Goal: Ask a question: Seek information or help from site administrators or community

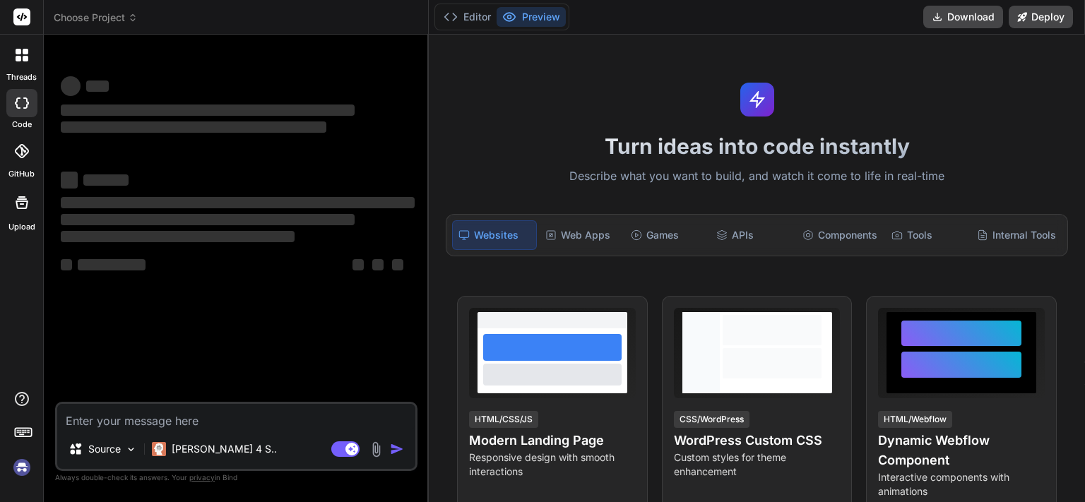
type textarea "x"
click at [224, 423] on textarea at bounding box center [236, 416] width 358 height 25
type textarea "$likeSearchValue = '%' . $wpdb->esc_like($searchValue) . '%'; if (preg_match('/…"
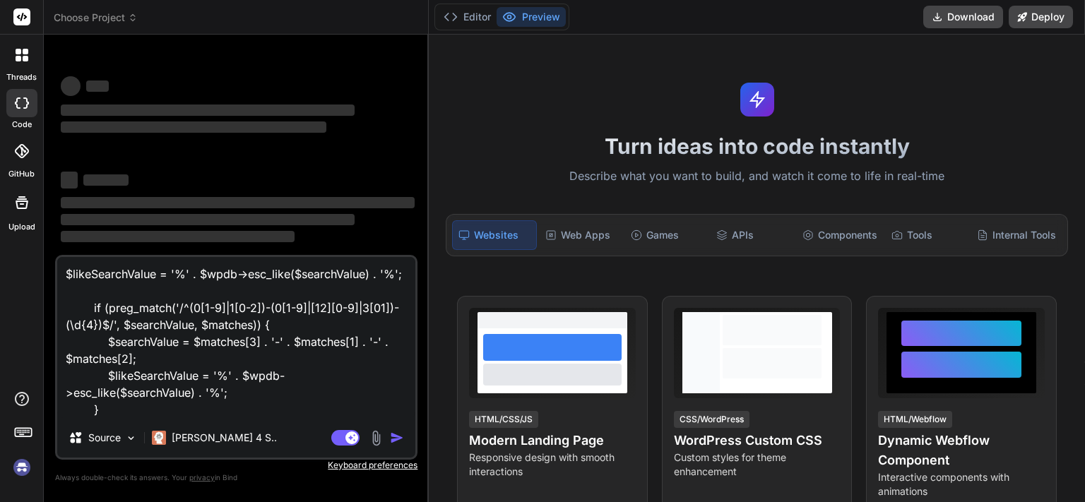
scroll to position [15, 0]
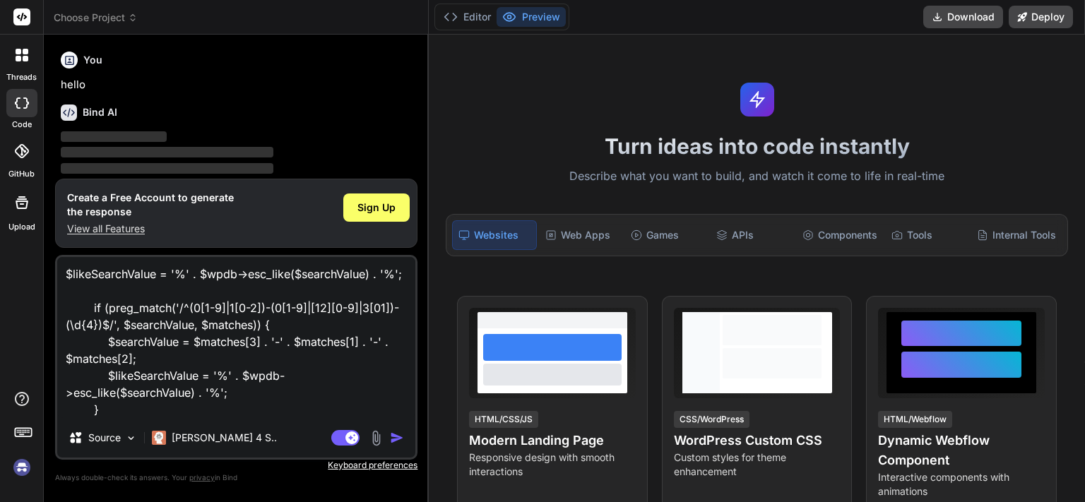
type textarea "x"
type textarea "$likeSearchValue = '%' . $wpdb->esc_like($searchValue) . '%'; if (preg_match('/…"
click at [389, 203] on span "Sign Up" at bounding box center [377, 208] width 38 height 14
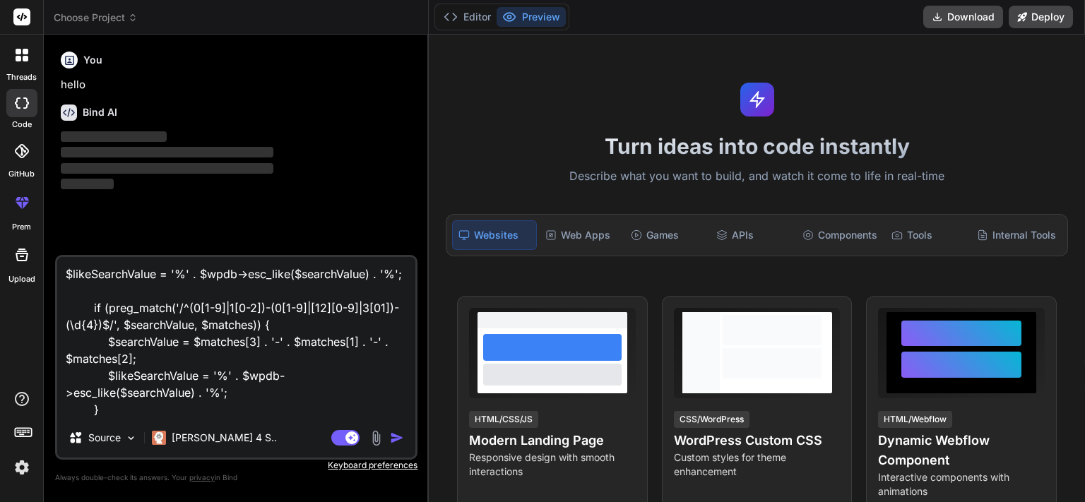
click at [427, 151] on div "Bind AI Web Search Created with Pixso. Code Generator You hello Bind AI ‌ ‌ ‌ ‌…" at bounding box center [236, 268] width 385 height 467
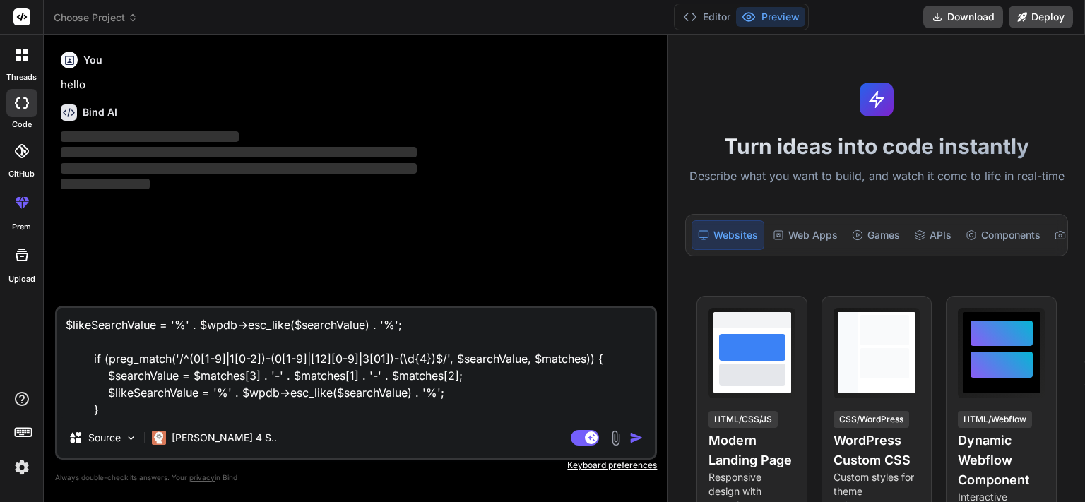
drag, startPoint x: 428, startPoint y: 154, endPoint x: 796, endPoint y: 155, distance: 367.5
click at [800, 151] on div "threads code GitHub prem Upload Choose Project Created with Pixso. Bind AI Web …" at bounding box center [542, 251] width 1085 height 502
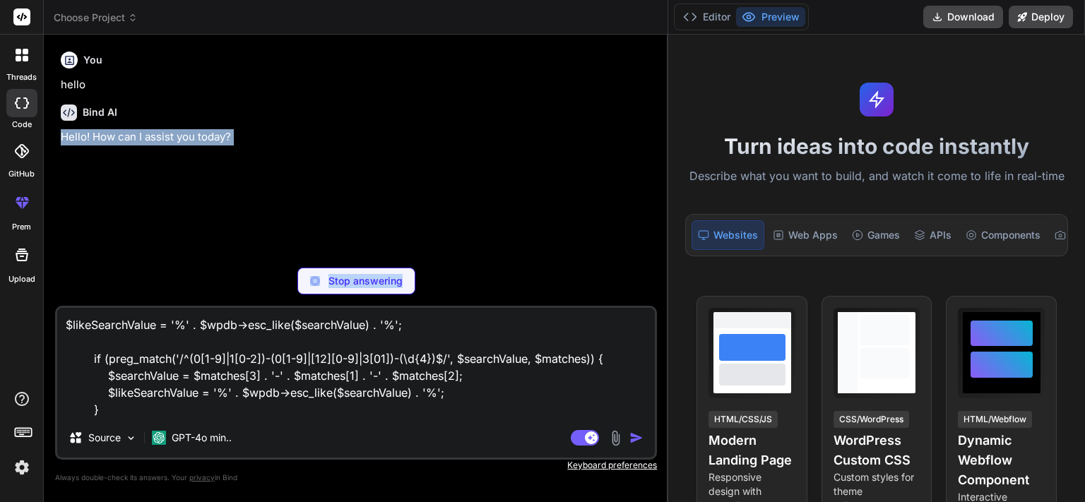
click at [147, 406] on textarea "$likeSearchValue = '%' . $wpdb->esc_like($searchValue) . '%'; if (preg_match('/…" at bounding box center [356, 363] width 598 height 110
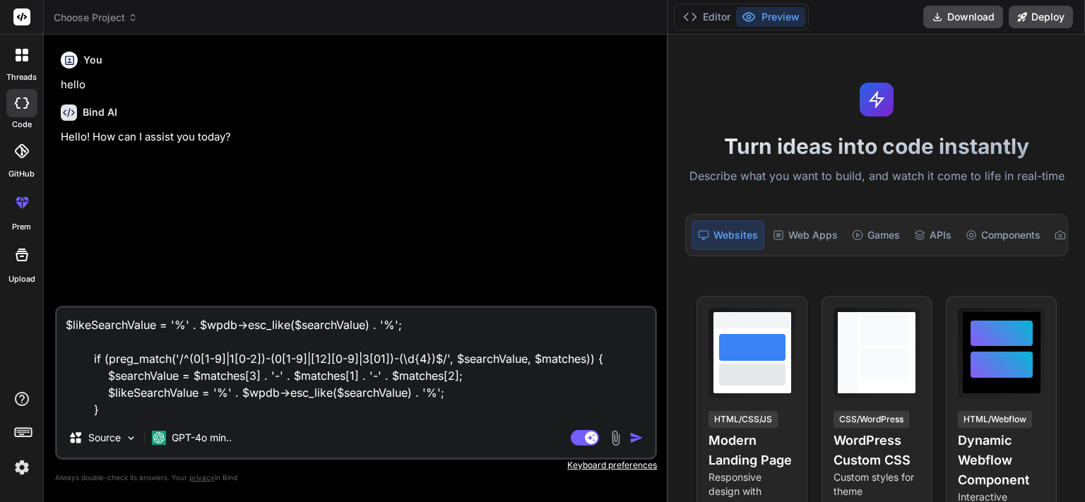
click at [108, 413] on textarea "$likeSearchValue = '%' . $wpdb->esc_like($searchValue) . '%'; if (preg_match('/…" at bounding box center [356, 363] width 598 height 110
type textarea "x"
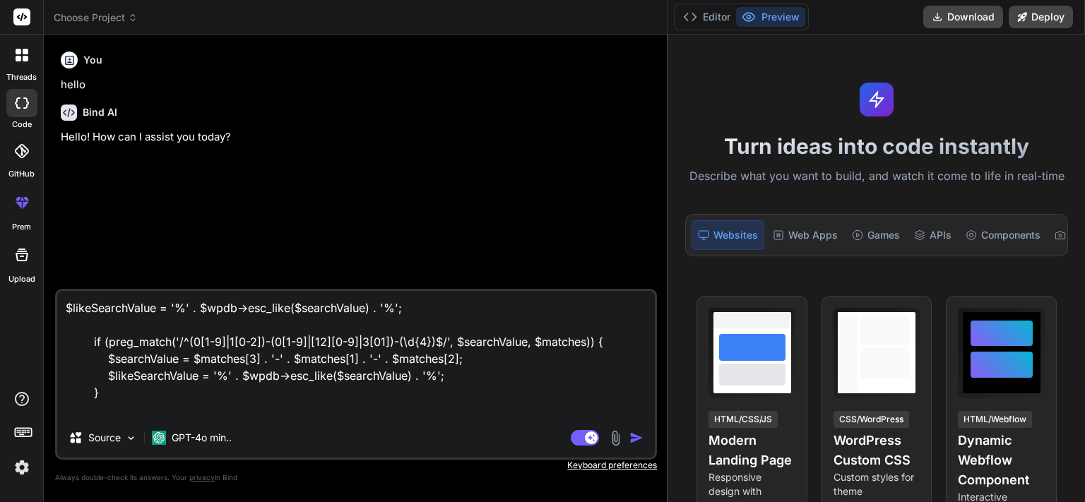
type textarea "$likeSearchValue = '%' . $wpdb->esc_like($searchValue) . '%'; if (preg_match('/…"
type textarea "x"
type textarea "$likeSearchValue = '%' . $wpdb->esc_like($searchValue) . '%'; if (preg_match('/…"
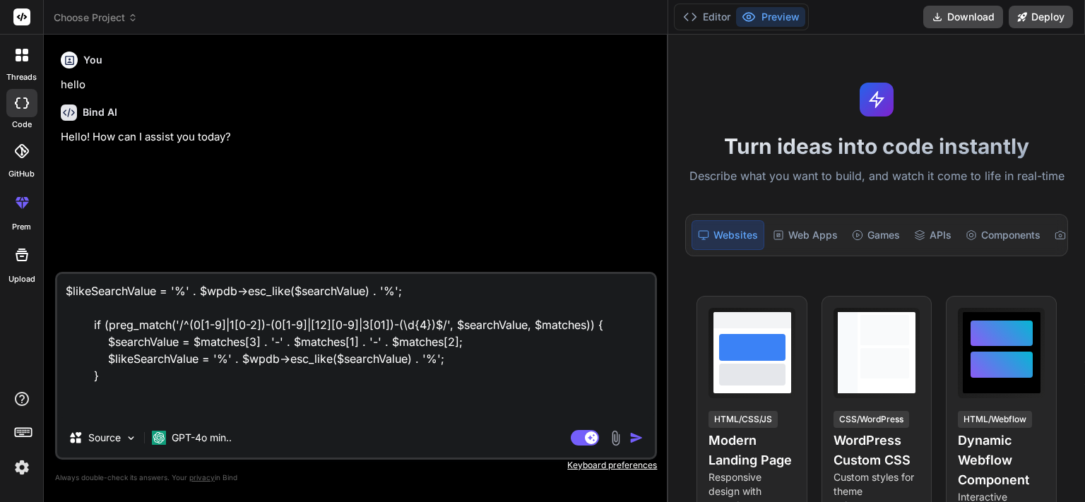
type textarea "x"
paste textarea "[DATE]"
type textarea "$likeSearchValue = '%' . $wpdb->esc_like($searchValue) . '%'; if (preg_match('/…"
type textarea "x"
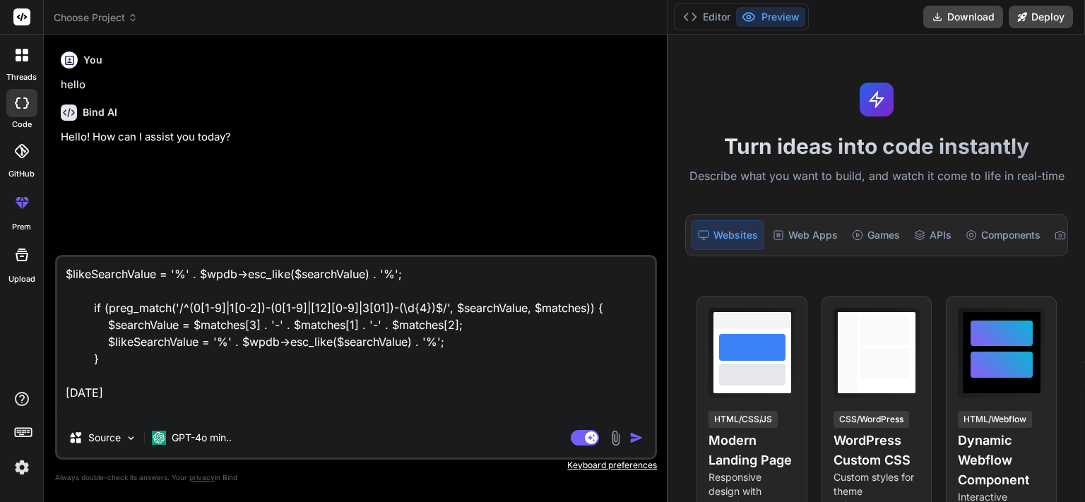
type textarea "$likeSearchValue = '%' . $wpdb->esc_like($searchValue) . '%'; if (preg_match('/…"
type textarea "x"
type textarea "$likeSearchValue = '%' . $wpdb->esc_like($searchValue) . '%'; if (preg_match('/…"
type textarea "x"
type textarea "$likeSearchValue = '%' . $wpdb->esc_like($searchValue) . '%'; if (preg_match('/…"
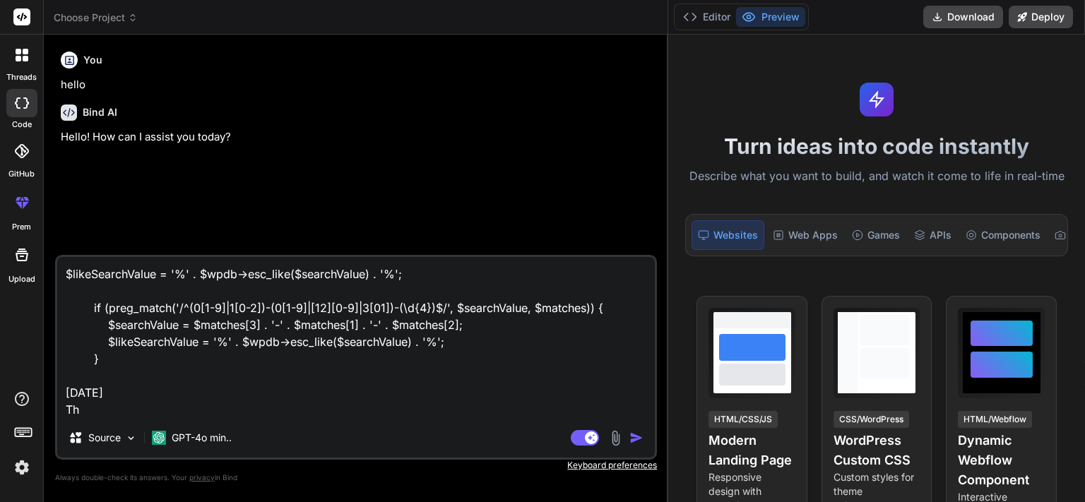
type textarea "x"
type textarea "$likeSearchValue = '%' . $wpdb->esc_like($searchValue) . '%'; if (preg_match('/…"
type textarea "x"
type textarea "$likeSearchValue = '%' . $wpdb->esc_like($searchValue) . '%'; if (preg_match('/…"
type textarea "x"
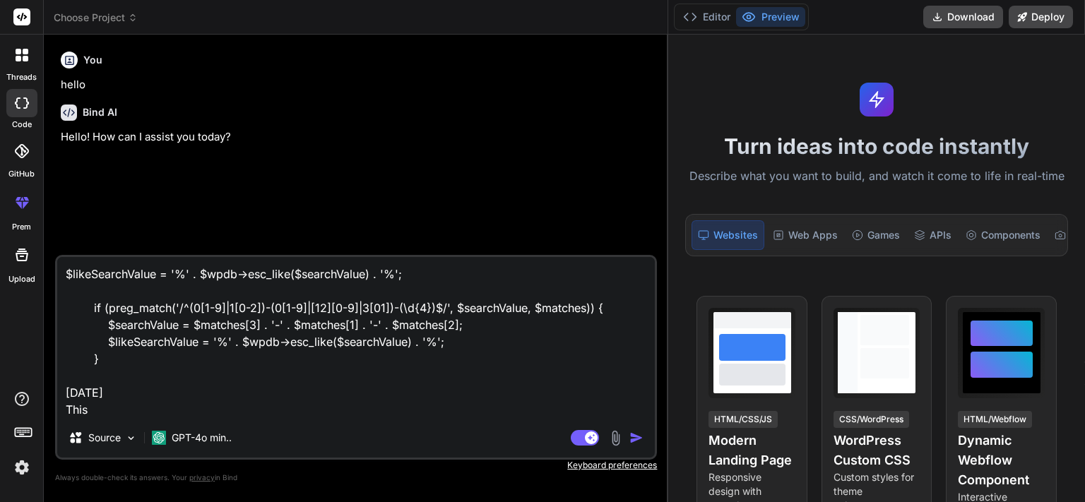
type textarea "$likeSearchValue = '%' . $wpdb->esc_like($searchValue) . '%'; if (preg_match('/…"
type textarea "x"
type textarea "$likeSearchValue = '%' . $wpdb->esc_like($searchValue) . '%'; if (preg_match('/…"
type textarea "x"
type textarea "$likeSearchValue = '%' . $wpdb->esc_like($searchValue) . '%'; if (preg_match('/…"
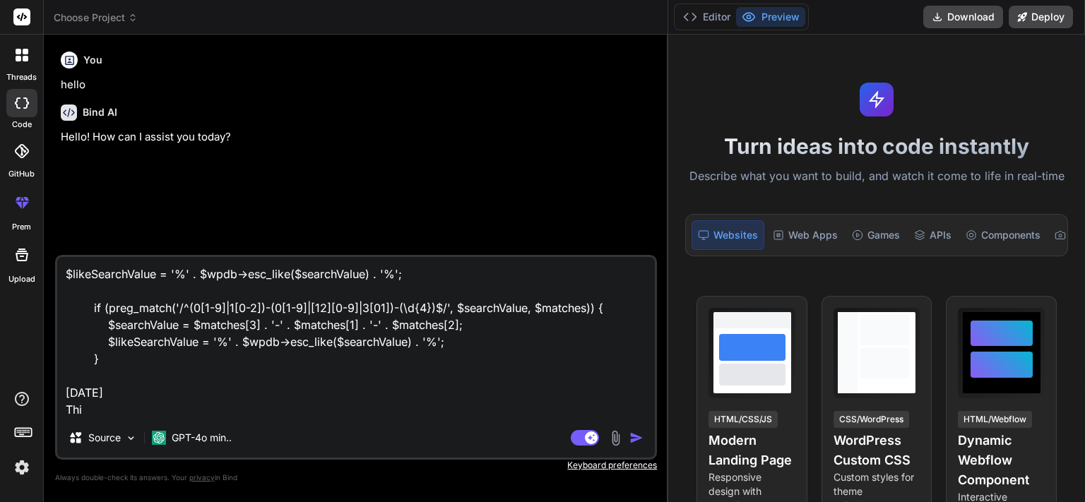
type textarea "x"
type textarea "$likeSearchValue = '%' . $wpdb->esc_like($searchValue) . '%'; if (preg_match('/…"
type textarea "x"
type textarea "$likeSearchValue = '%' . $wpdb->esc_like($searchValue) . '%'; if (preg_match('/…"
type textarea "x"
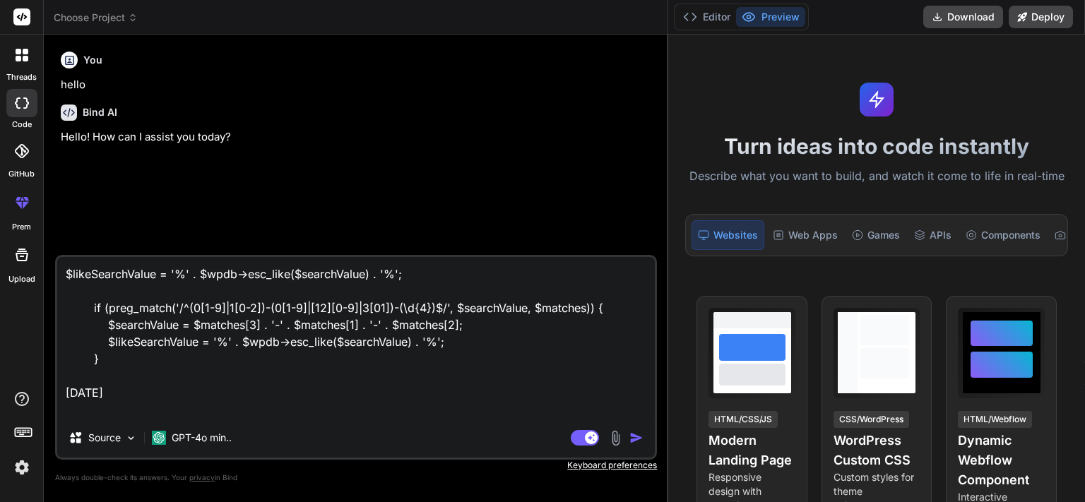
type textarea "$likeSearchValue = '%' . $wpdb->esc_like($searchValue) . '%'; if (preg_match('/…"
type textarea "x"
type textarea "$likeSearchValue = '%' . $wpdb->esc_like($searchValue) . '%'; if (preg_match('/…"
type textarea "x"
type textarea "$likeSearchValue = '%' . $wpdb->esc_like($searchValue) . '%'; if (preg_match('/…"
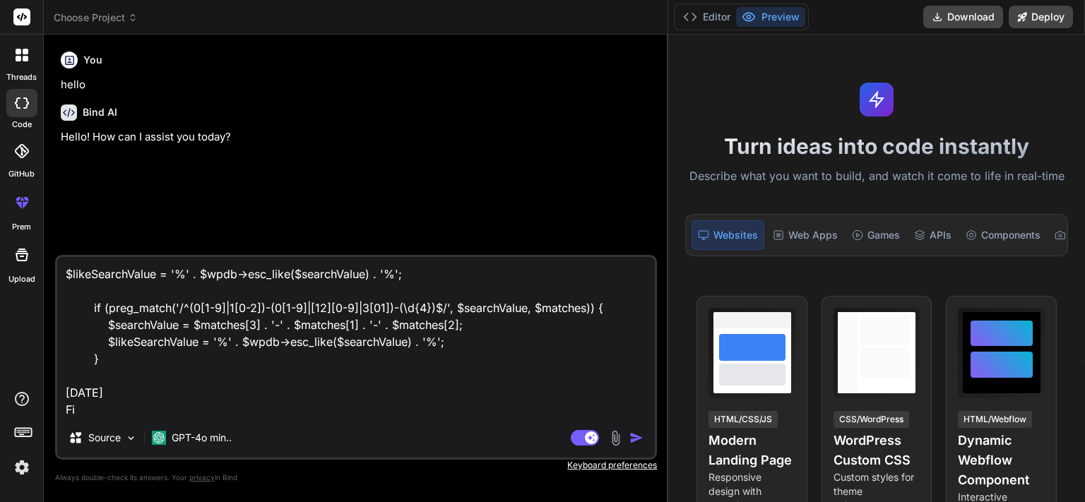
type textarea "x"
type textarea "$likeSearchValue = '%' . $wpdb->esc_like($searchValue) . '%'; if (preg_match('/…"
type textarea "x"
type textarea "$likeSearchValue = '%' . $wpdb->esc_like($searchValue) . '%'; if (preg_match('/…"
type textarea "x"
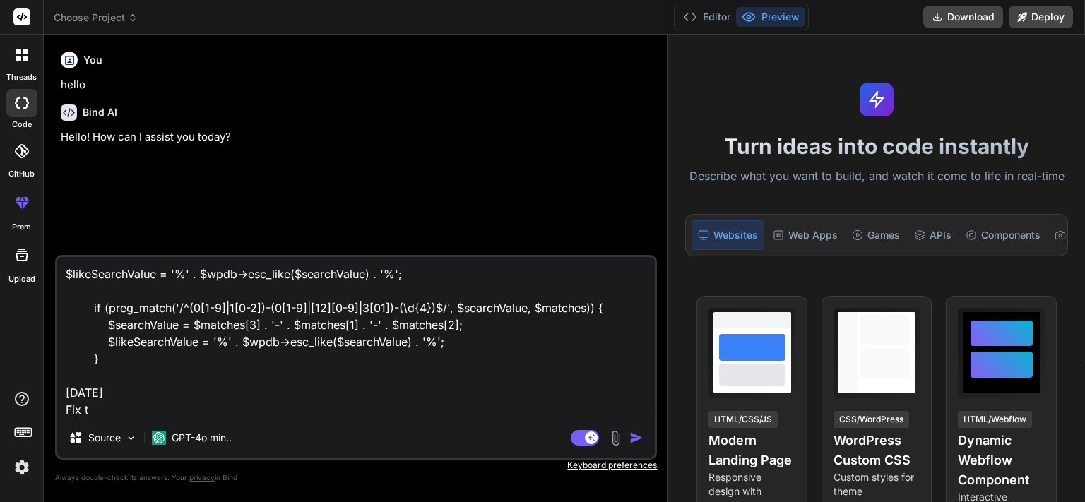
type textarea "$likeSearchValue = '%' . $wpdb->esc_like($searchValue) . '%'; if (preg_match('/…"
type textarea "x"
type textarea "$likeSearchValue = '%' . $wpdb->esc_like($searchValue) . '%'; if (preg_match('/…"
type textarea "x"
type textarea "$likeSearchValue = '%' . $wpdb->esc_like($searchValue) . '%'; if (preg_match('/…"
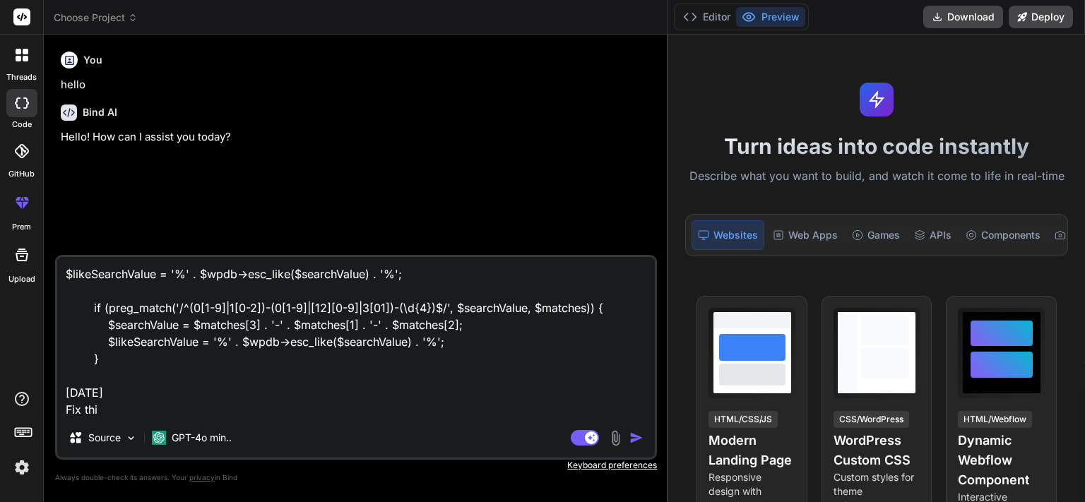
type textarea "x"
type textarea "$likeSearchValue = '%' . $wpdb->esc_like($searchValue) . '%'; if (preg_match('/…"
type textarea "x"
type textarea "$likeSearchValue = '%' . $wpdb->esc_like($searchValue) . '%'; if (preg_match('/…"
type textarea "x"
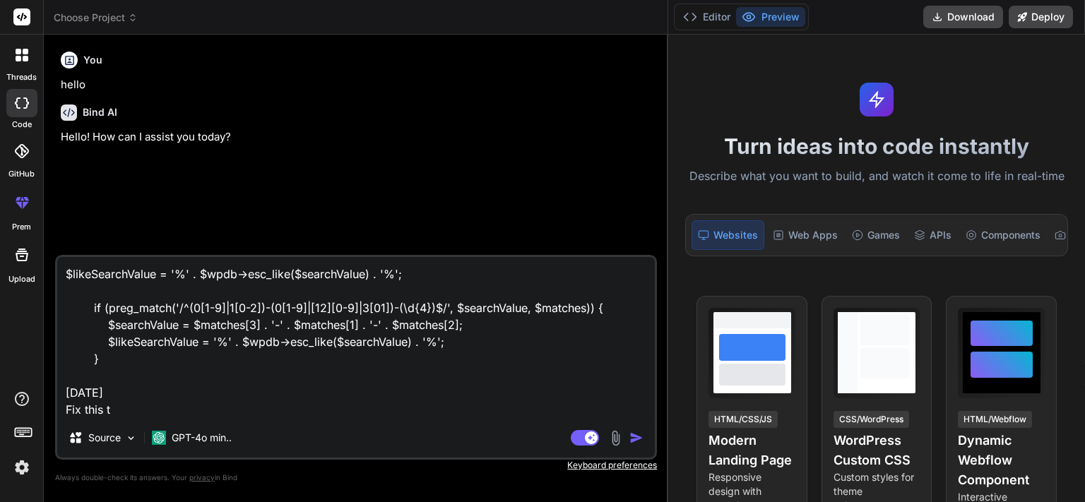
type textarea "$likeSearchValue = '%' . $wpdb->esc_like($searchValue) . '%'; if (preg_match('/…"
type textarea "x"
type textarea "$likeSearchValue = '%' . $wpdb->esc_like($searchValue) . '%'; if (preg_match('/…"
type textarea "x"
type textarea "$likeSearchValue = '%' . $wpdb->esc_like($searchValue) . '%'; if (preg_match('/…"
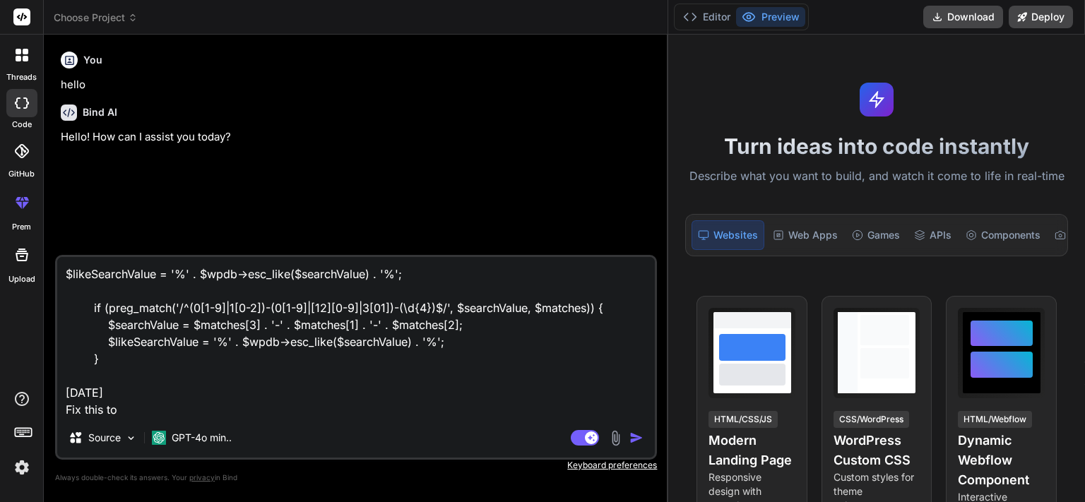
type textarea "x"
type textarea "$likeSearchValue = '%' . $wpdb->esc_like($searchValue) . '%'; if (preg_match('/…"
type textarea "x"
type textarea "$likeSearchValue = '%' . $wpdb->esc_like($searchValue) . '%'; if (preg_match('/…"
type textarea "x"
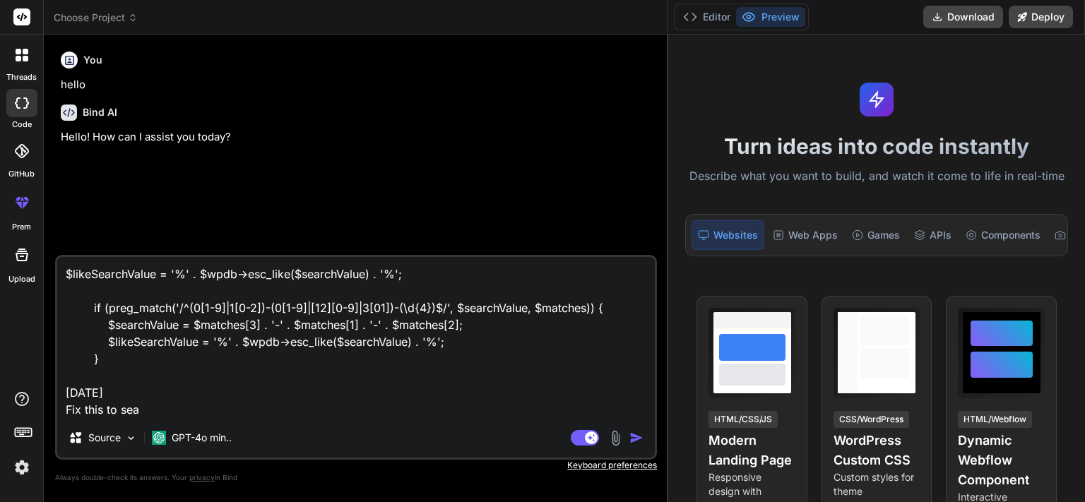
type textarea "$likeSearchValue = '%' . $wpdb->esc_like($searchValue) . '%'; if (preg_match('/…"
type textarea "x"
type textarea "$likeSearchValue = '%' . $wpdb->esc_like($searchValue) . '%'; if (preg_match('/…"
type textarea "x"
type textarea "$likeSearchValue = '%' . $wpdb->esc_like($searchValue) . '%'; if (preg_match('/…"
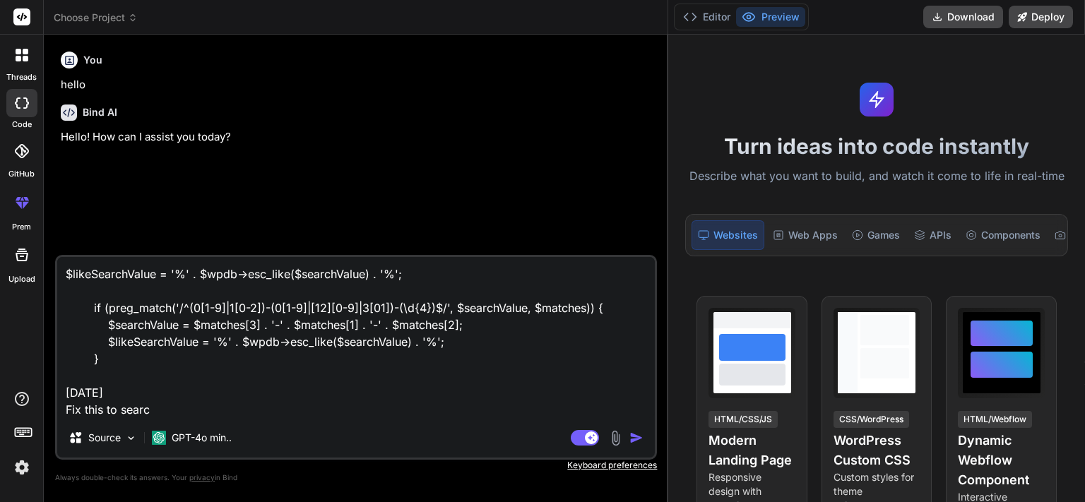
type textarea "x"
type textarea "$likeSearchValue = '%' . $wpdb->esc_like($searchValue) . '%'; if (preg_match('/…"
type textarea "x"
type textarea "$likeSearchValue = '%' . $wpdb->esc_like($searchValue) . '%'; if (preg_match('/…"
type textarea "x"
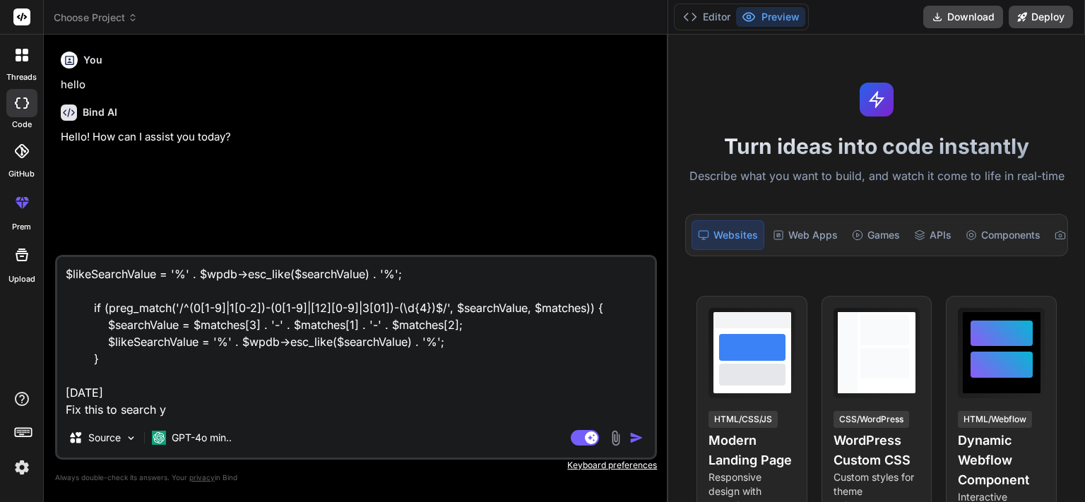
type textarea "$likeSearchValue = '%' . $wpdb->esc_like($searchValue) . '%'; if (preg_match('/…"
type textarea "x"
type textarea "$likeSearchValue = '%' . $wpdb->esc_like($searchValue) . '%'; if (preg_match('/…"
type textarea "x"
type textarea "$likeSearchValue = '%' . $wpdb->esc_like($searchValue) . '%'; if (preg_match('/…"
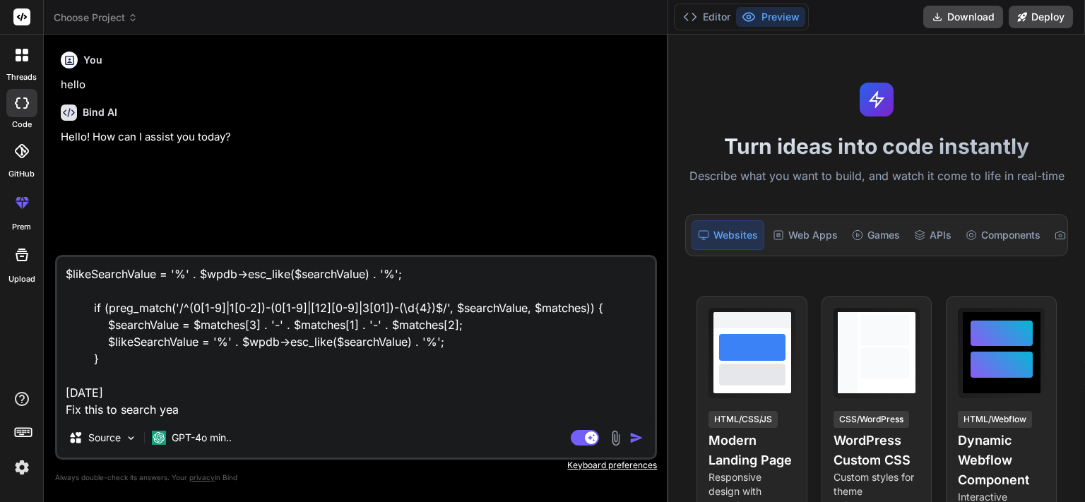
type textarea "x"
type textarea "$likeSearchValue = '%' . $wpdb->esc_like($searchValue) . '%'; if (preg_match('/…"
type textarea "x"
type textarea "$likeSearchValue = '%' . $wpdb->esc_like($searchValue) . '%'; if (preg_match('/…"
type textarea "x"
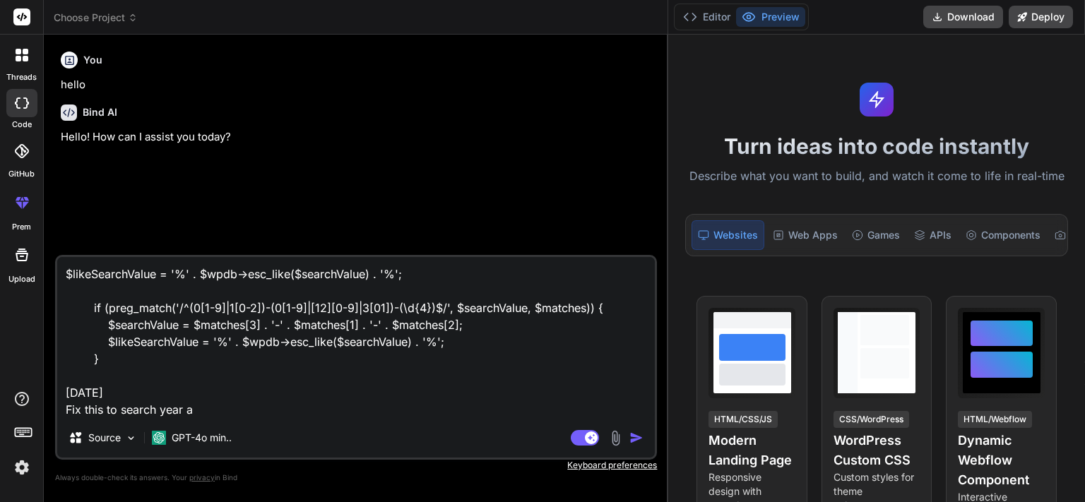
type textarea "$likeSearchValue = '%' . $wpdb->esc_like($searchValue) . '%'; if (preg_match('/…"
type textarea "x"
type textarea "$likeSearchValue = '%' . $wpdb->esc_like($searchValue) . '%'; if (preg_match('/…"
type textarea "x"
type textarea "$likeSearchValue = '%' . $wpdb->esc_like($searchValue) . '%'; if (preg_match('/…"
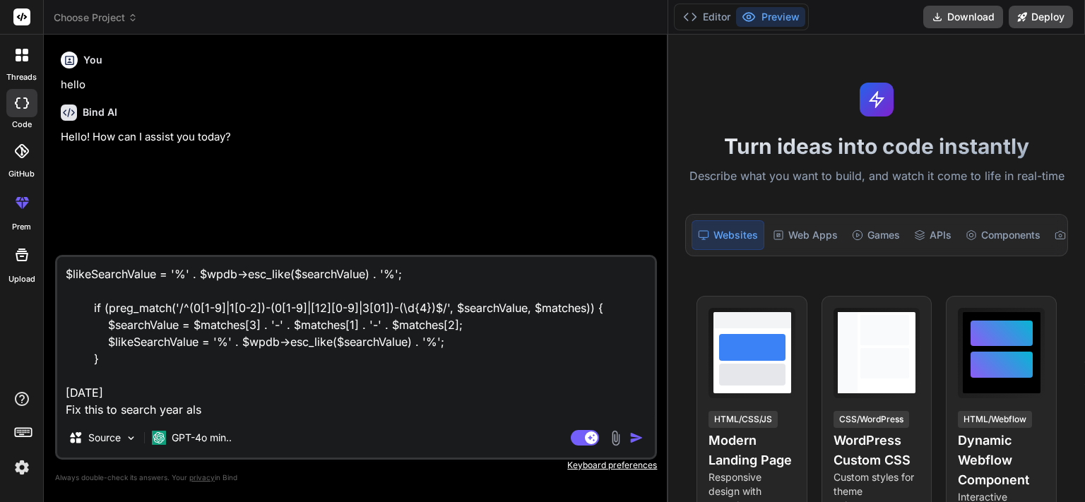
type textarea "x"
type textarea "$likeSearchValue = '%' . $wpdb->esc_like($searchValue) . '%'; if (preg_match('/…"
type textarea "x"
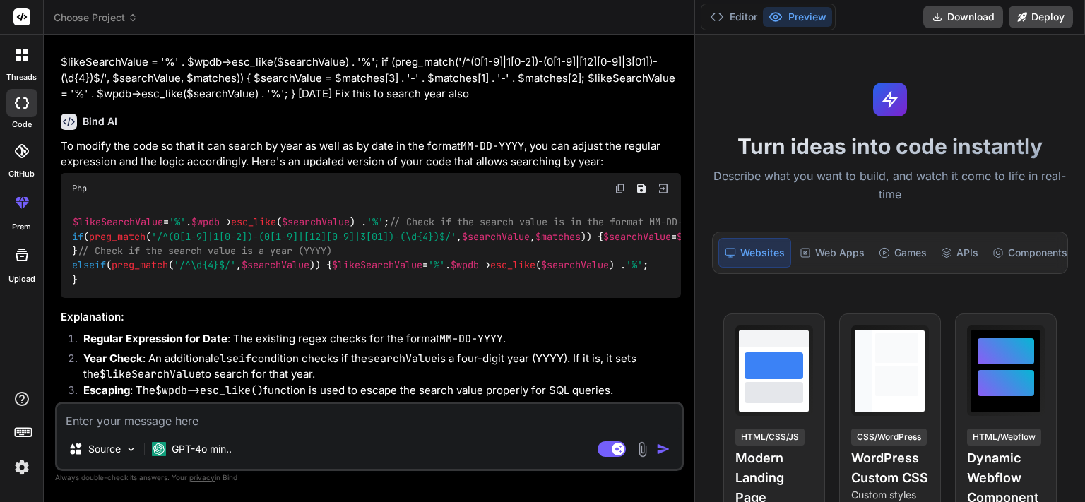
scroll to position [195, 0]
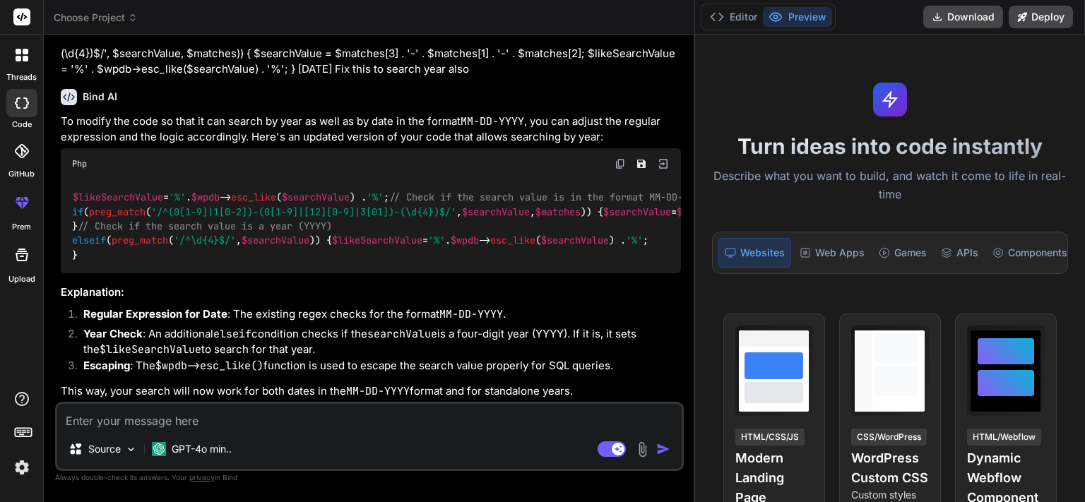
type textarea "x"
click at [615, 158] on img at bounding box center [620, 163] width 11 height 11
click at [294, 430] on div "Source GPT-4o min.. Agent Mode. When this toggle is activated, AI automatically…" at bounding box center [369, 436] width 629 height 69
click at [281, 422] on textarea at bounding box center [369, 416] width 625 height 25
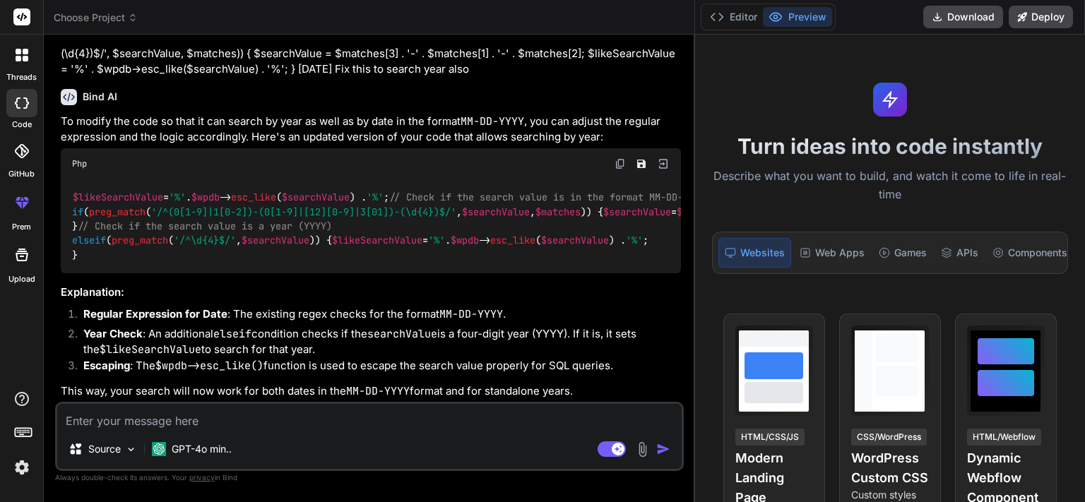
type textarea "N"
type textarea "x"
type textarea "Ne"
type textarea "x"
type textarea "Nee"
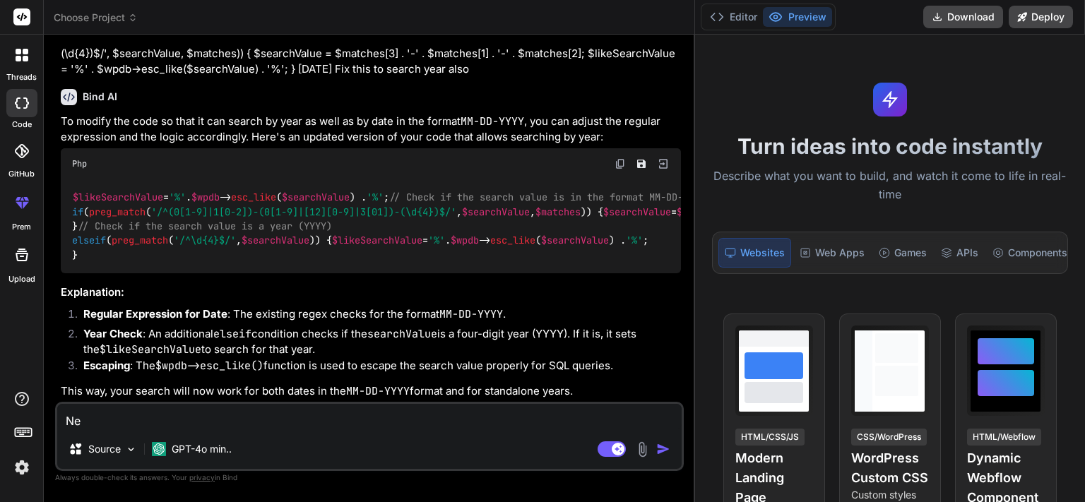
type textarea "x"
type textarea "Nee"
type textarea "x"
type textarea "Nee io"
type textarea "x"
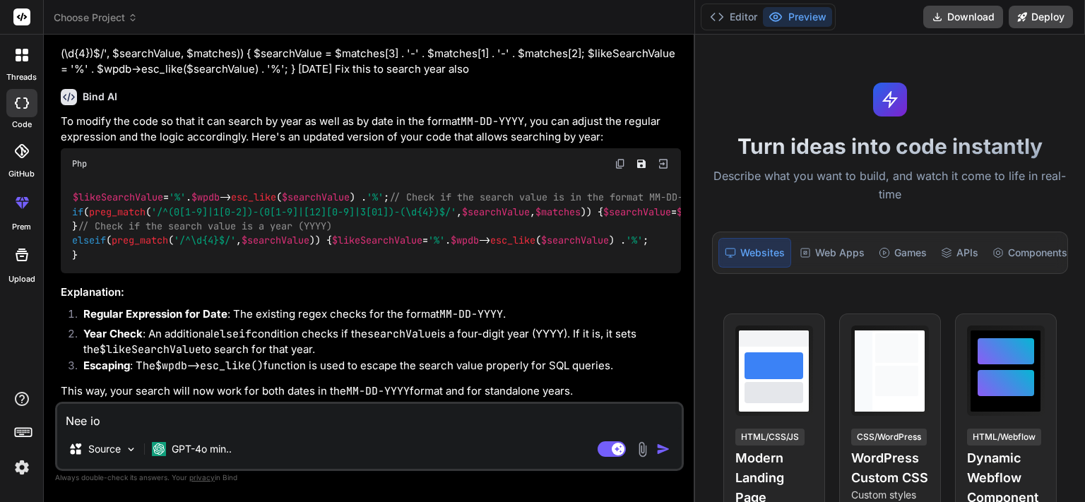
type textarea "Nee ion"
type textarea "x"
type textarea "Nee io"
type textarea "x"
type textarea "Nee i"
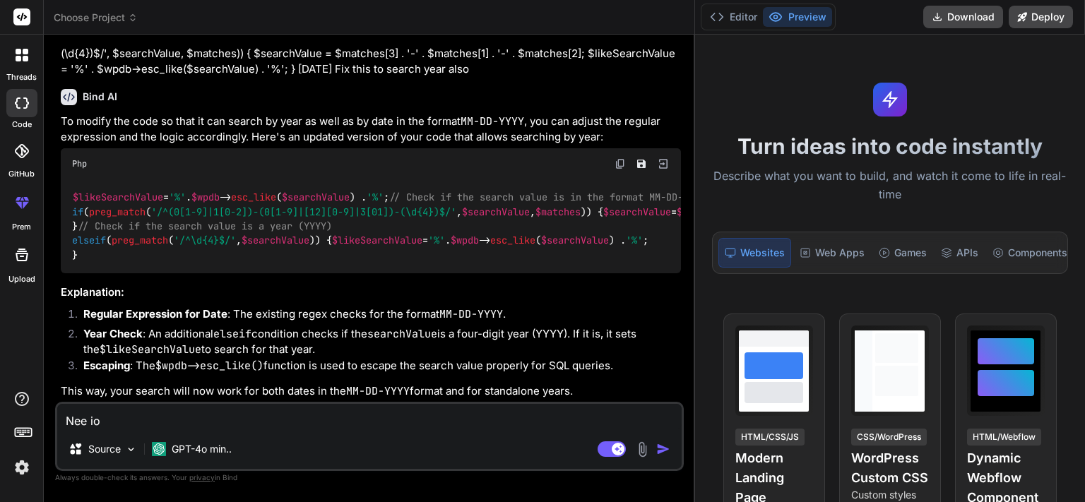
type textarea "x"
type textarea "Nee"
type textarea "x"
type textarea "Nee"
type textarea "x"
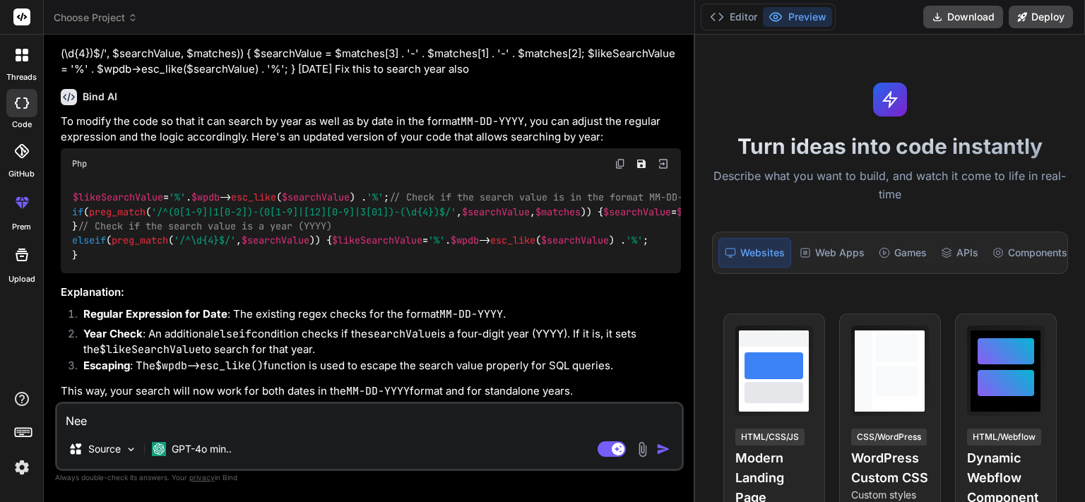
type textarea "Need"
type textarea "x"
type textarea "Need"
type textarea "x"
type textarea "Need io"
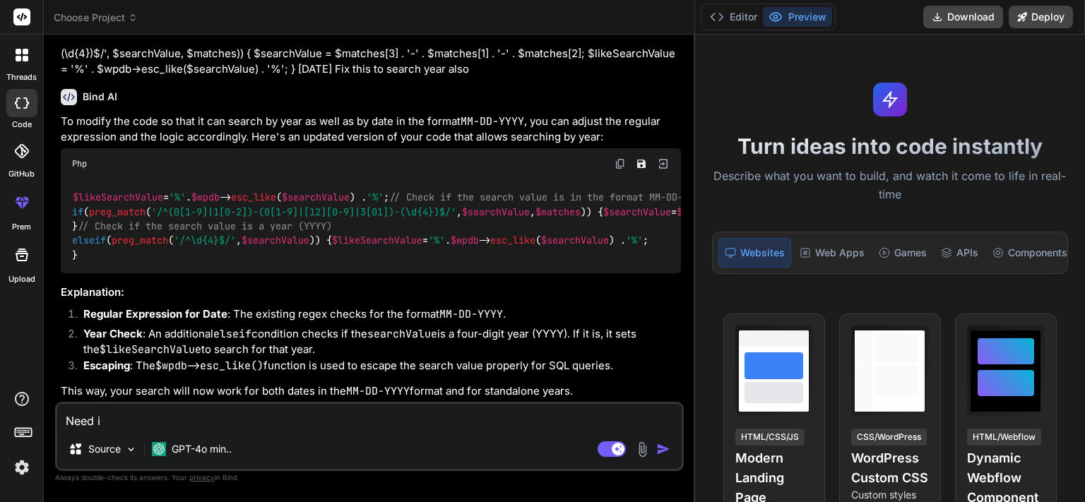
type textarea "x"
type textarea "Need ion"
type textarea "x"
type textarea "Need ion"
type textarea "x"
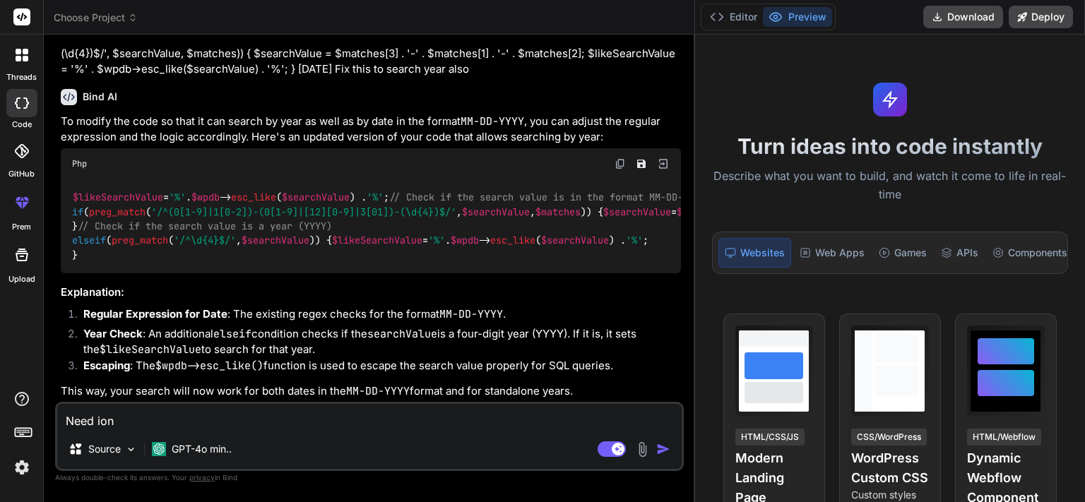
type textarea "Need ion s"
type textarea "x"
type textarea "Need ion si"
type textarea "x"
type textarea "Need ion sin"
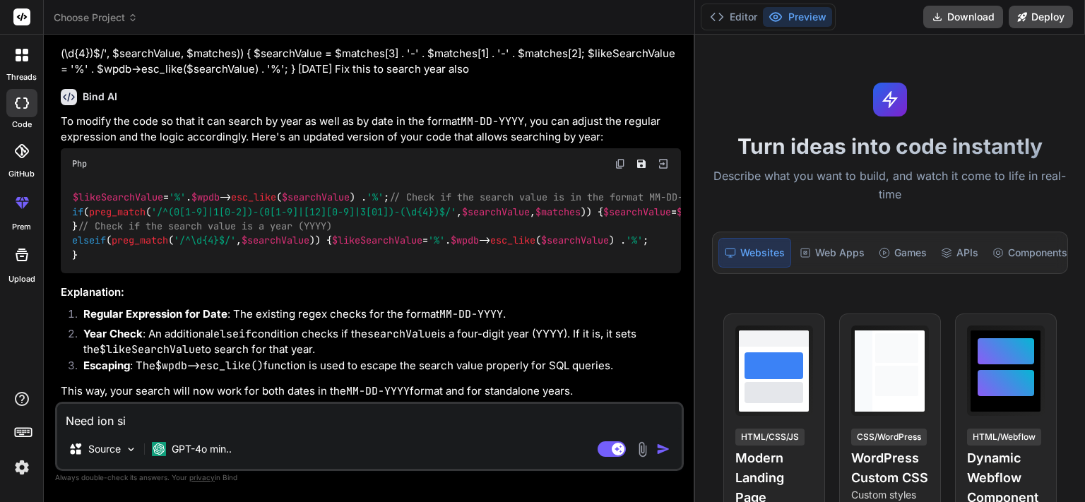
type textarea "x"
type textarea "Need ion sing"
type textarea "x"
type textarea "Need ion singl"
type textarea "x"
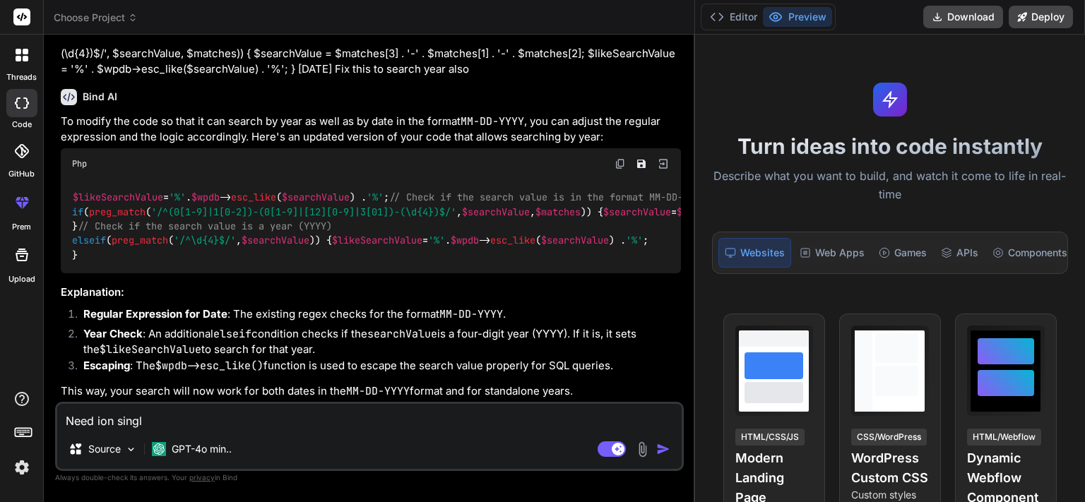
type textarea "Need ion single"
type textarea "x"
type textarea "Need ion single"
type textarea "x"
type textarea "Need ion single c"
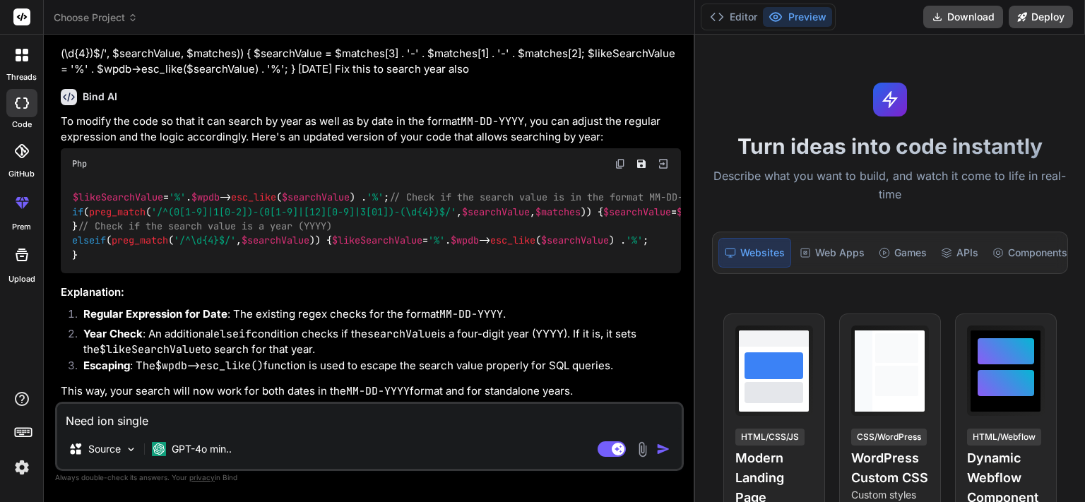
type textarea "x"
type textarea "Need ion single co"
type textarea "x"
type textarea "Need ion single con"
type textarea "x"
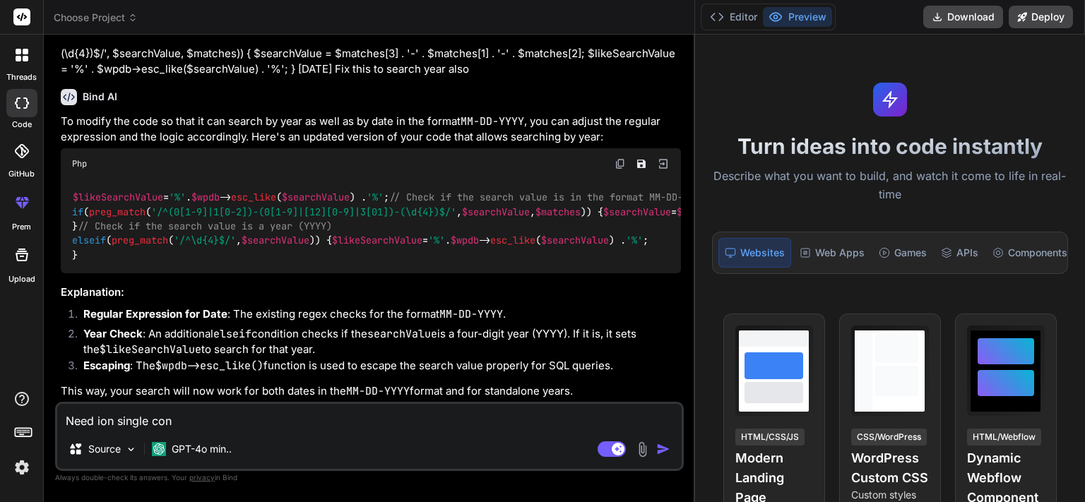
type textarea "Need ion single cond"
type textarea "x"
type textarea "Need ion single condi"
type textarea "x"
type textarea "Need ion single [PERSON_NAME]"
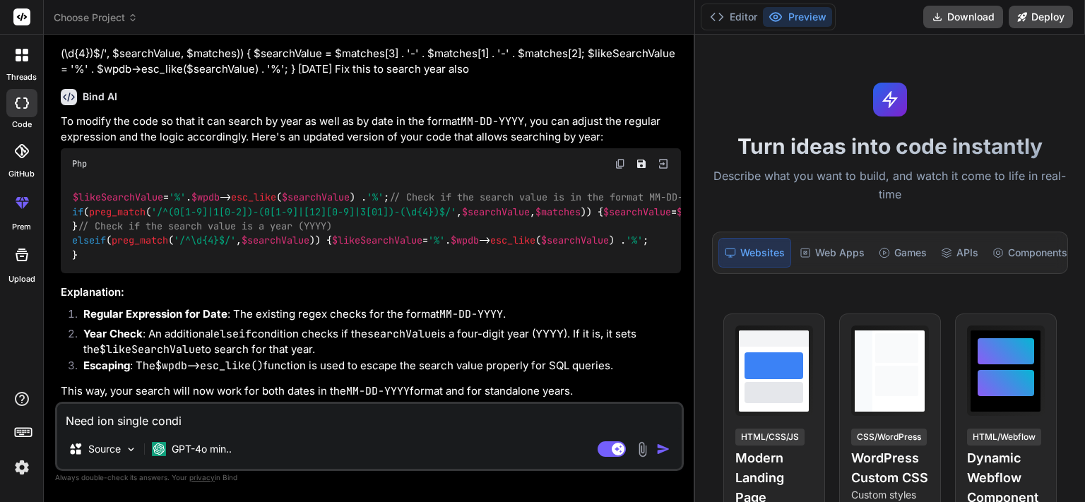
type textarea "x"
type textarea "Need ion single conditi"
type textarea "x"
type textarea "Need ion single conditio"
type textarea "x"
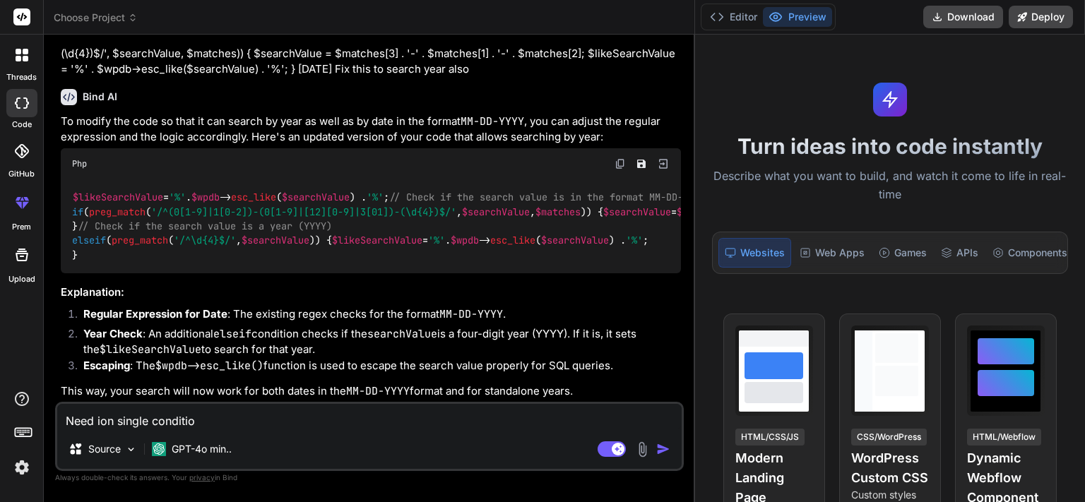
type textarea "Need ion single condition"
type textarea "x"
type textarea "Need ion single condition"
type textarea "x"
type textarea "Need ion single condition t"
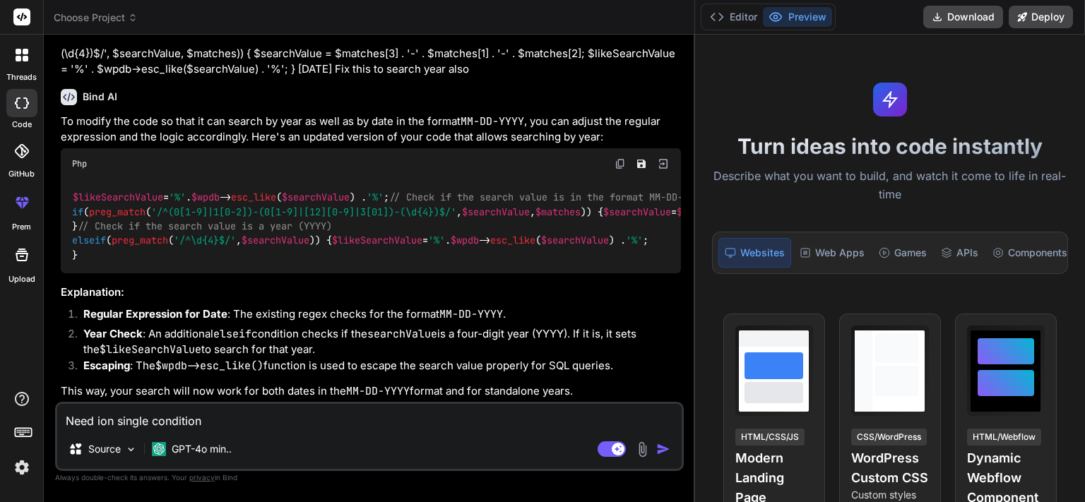
type textarea "x"
type textarea "Need ion single condition th"
type textarea "x"
type textarea "Need ion single condition tha"
type textarea "x"
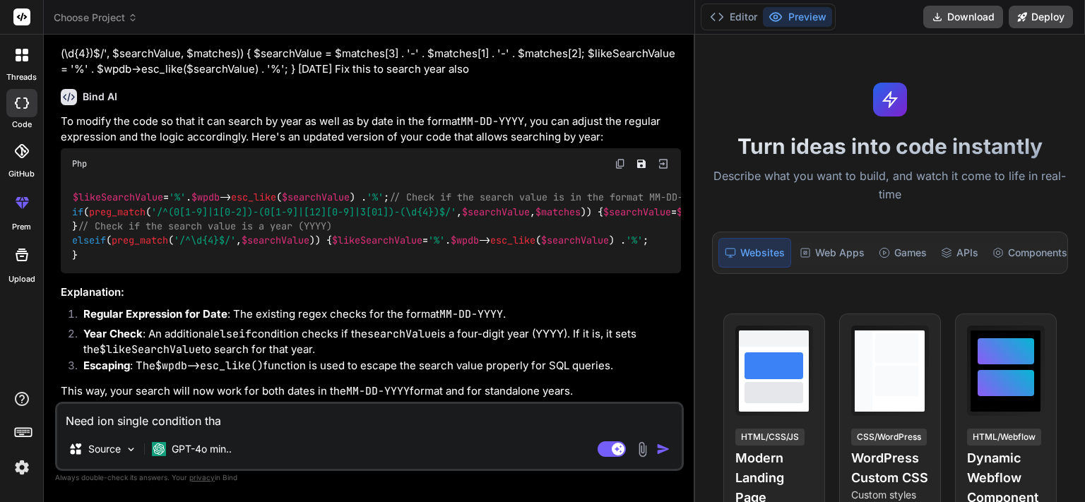
type textarea "Need ion single condition that"
type textarea "x"
type textarea "Need ion single condition that"
type textarea "x"
type textarea "Need ion single condition that c"
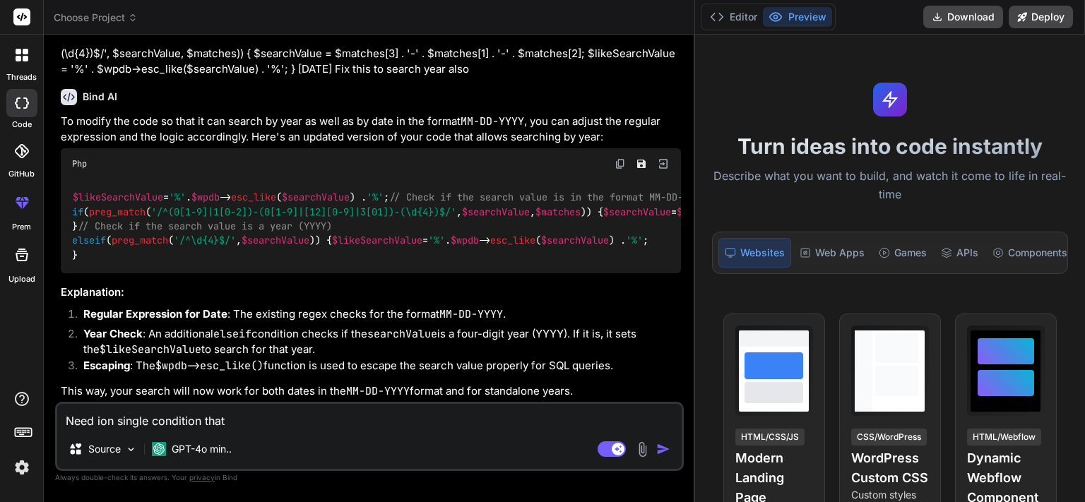
type textarea "x"
type textarea "Need ion single condition that ch"
type textarea "x"
type textarea "Need ion single condition that che"
type textarea "x"
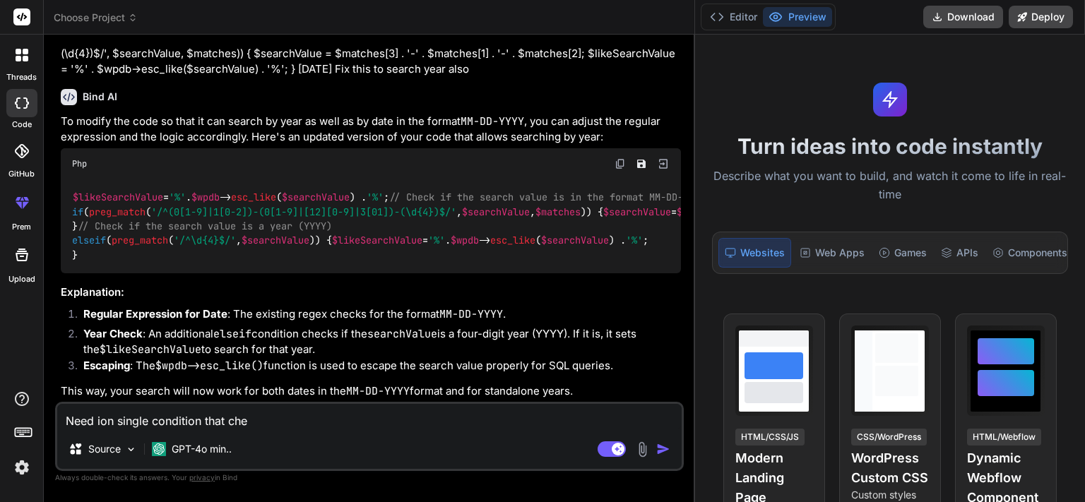
type textarea "Need ion single condition that chec"
type textarea "x"
type textarea "Need ion single condition that check"
type textarea "x"
type textarea "Need ion single condition that check"
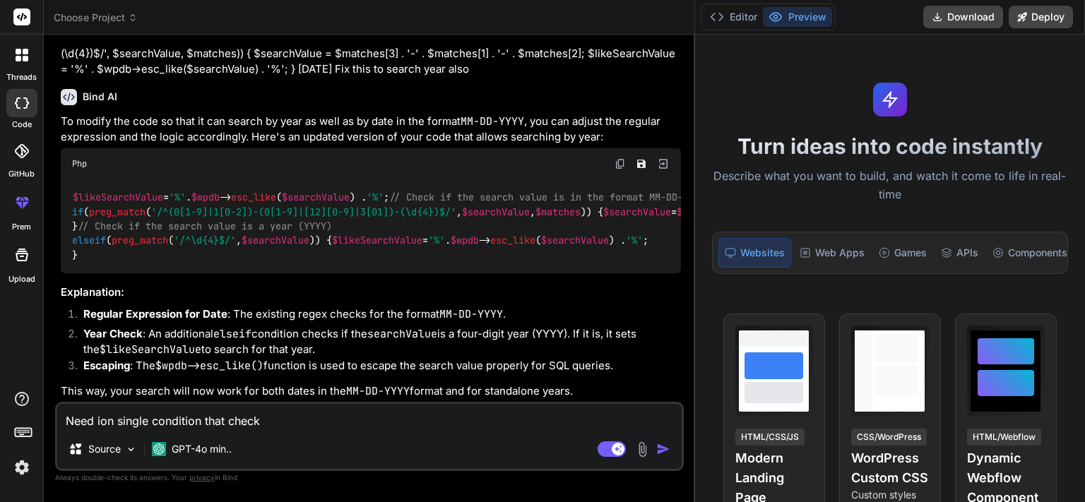
type textarea "x"
type textarea "Need ion single condition that check a"
type textarea "x"
type textarea "Need ion single condition that check al"
type textarea "x"
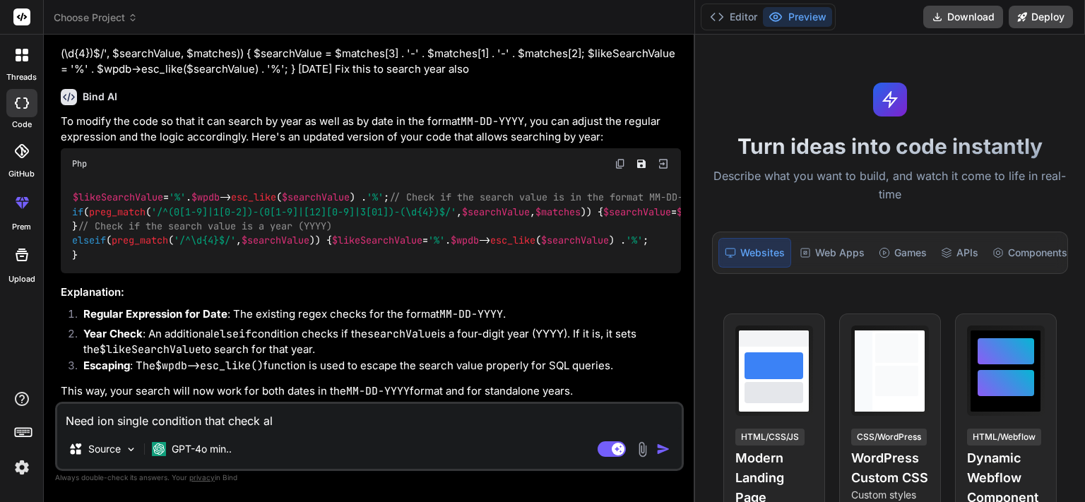
type textarea "Need ion single condition that check all"
type textarea "x"
type textarea "Need ion single condition that check alll"
type textarea "x"
type textarea "Need ion single condition that check alll"
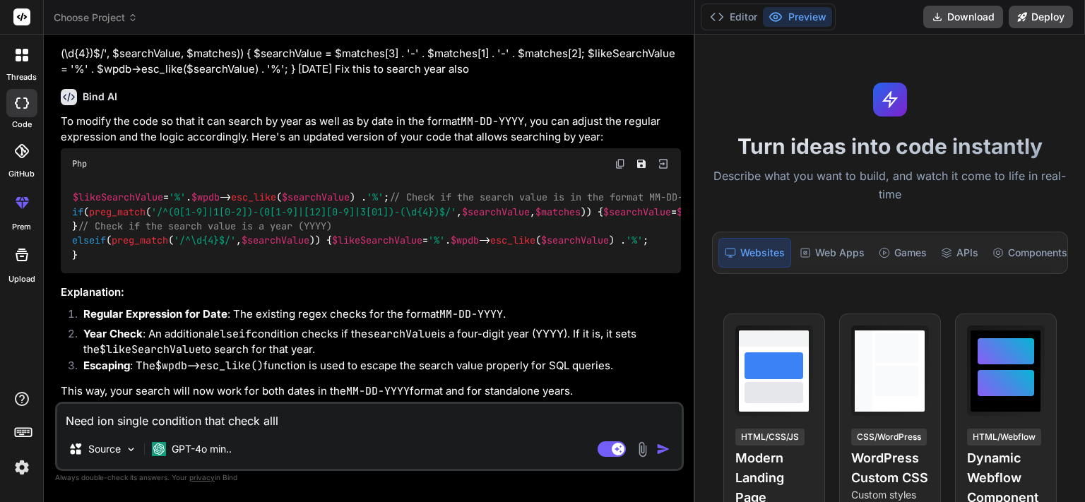
type textarea "x"
type textarea "Need ion single condition that check alll t"
type textarea "x"
type textarea "Need ion single condition that check alll th"
type textarea "x"
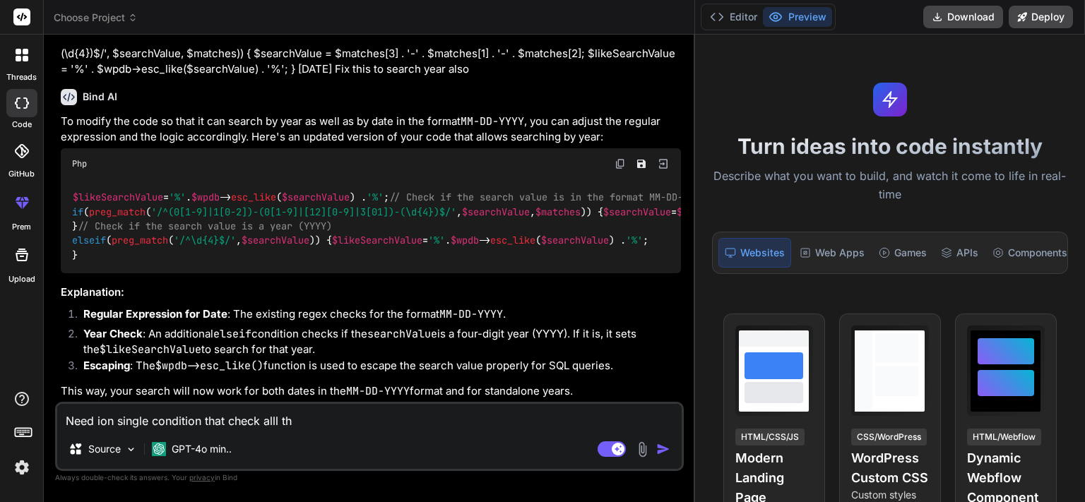
type textarea "Need ion single condition that check alll the"
type textarea "x"
type textarea "Need ion single condition that check alll the"
type textarea "x"
type textarea "Need ion single condition that check alll the p"
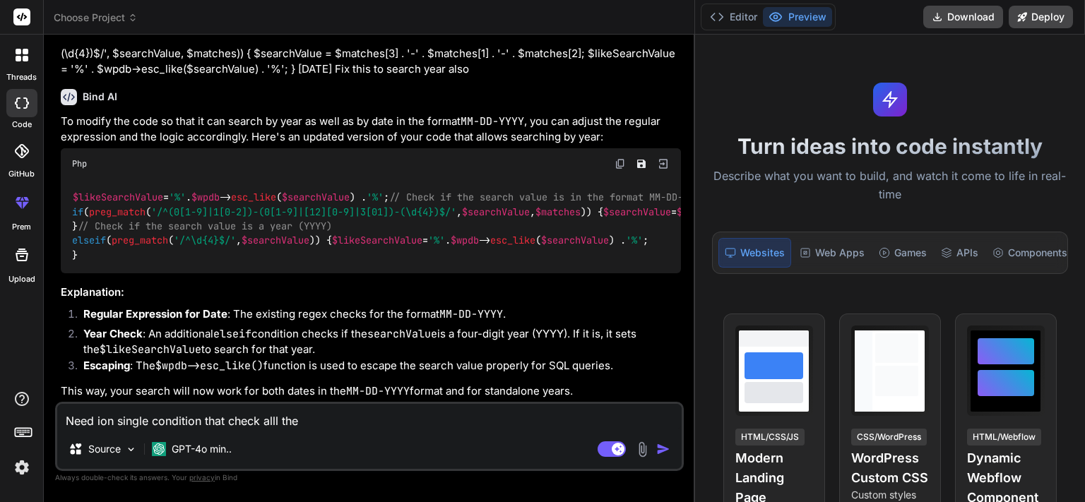
type textarea "x"
type textarea "Need ion single condition that check alll the pa"
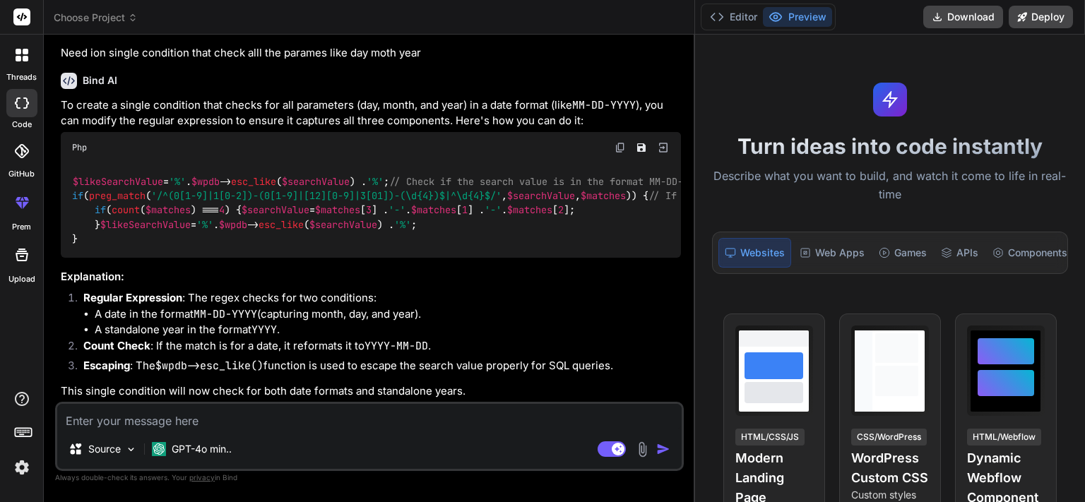
scroll to position [698, 0]
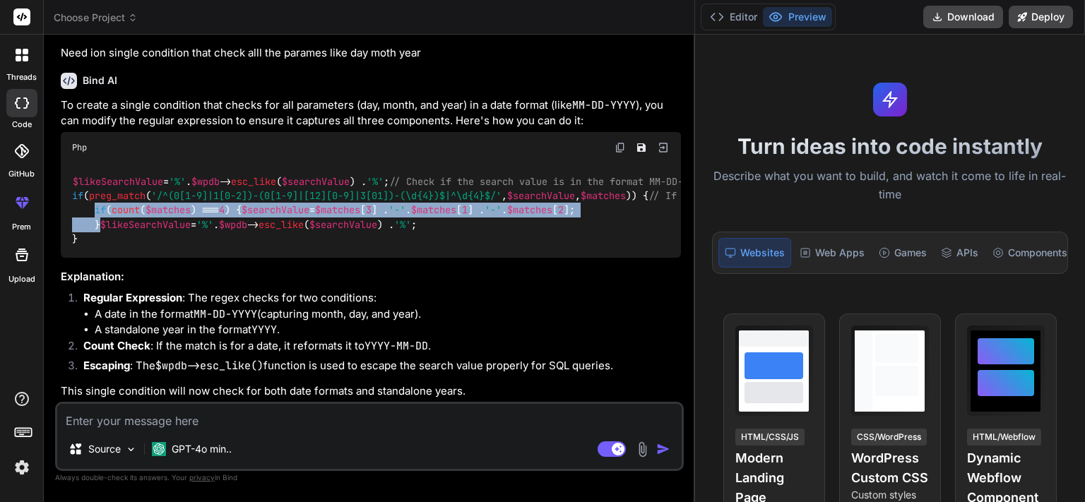
drag, startPoint x: 94, startPoint y: 180, endPoint x: 112, endPoint y: 206, distance: 31.0
click at [112, 206] on div "$likeSearchValue = '%' . $wpdb -> esc_like ( $searchValue ) . '%' ; // Check if…" at bounding box center [371, 210] width 620 height 95
copy code "if ( count ( $matches ) === 4 ) { $searchValue = $matches [ 3 ] . '-' . $matche…"
click at [355, 184] on div "$likeSearchValue = '%' . $wpdb -> esc_like ( $searchValue ) . '%' ; // Check if…" at bounding box center [371, 210] width 620 height 95
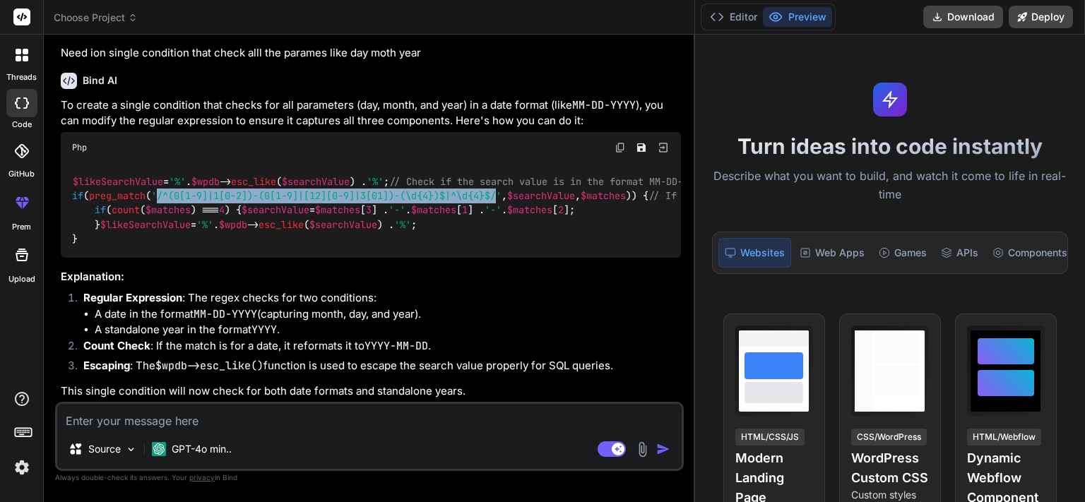
drag, startPoint x: 166, startPoint y: 151, endPoint x: 510, endPoint y: 148, distance: 343.5
click at [502, 189] on span "'/^(0[1-9]|1[0-2])-(0[1-9]|[12][0-9]|3[01])-(\d{4})$|^\d{4}$/'" at bounding box center [326, 195] width 351 height 13
copy span "/^(0[1-9]|1[0-2])-(0[1-9]|[12][0-9]|3[01])-(\d{4})$|^\d{4}$/"
click at [283, 412] on textarea at bounding box center [369, 416] width 625 height 25
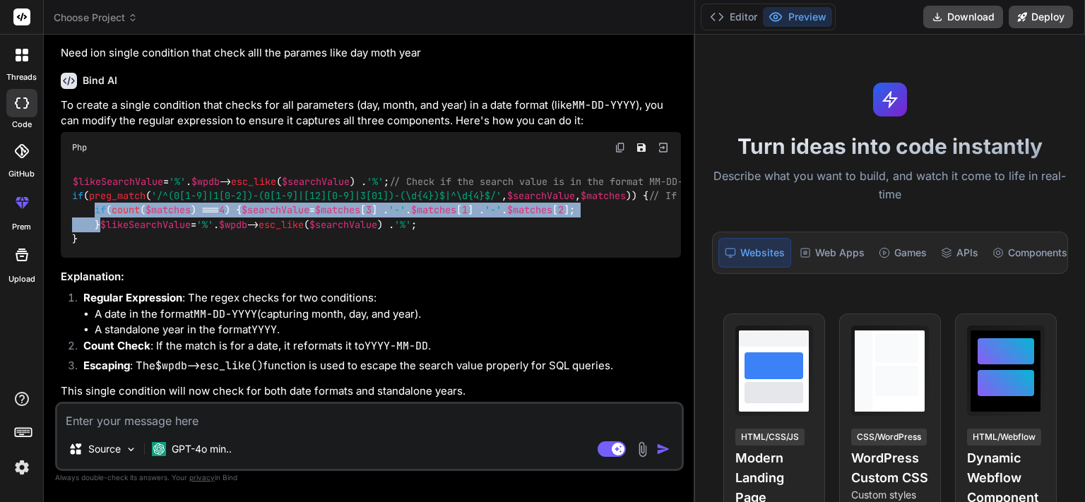
drag, startPoint x: 93, startPoint y: 178, endPoint x: 116, endPoint y: 208, distance: 37.9
click at [116, 208] on div "$likeSearchValue = '%' . $wpdb -> esc_like ( $searchValue ) . '%' ; // Check if…" at bounding box center [371, 210] width 620 height 95
copy code "if ( count ( $matches ) === 4 ) { $searchValue = $matches [ 3 ] . '-' . $matche…"
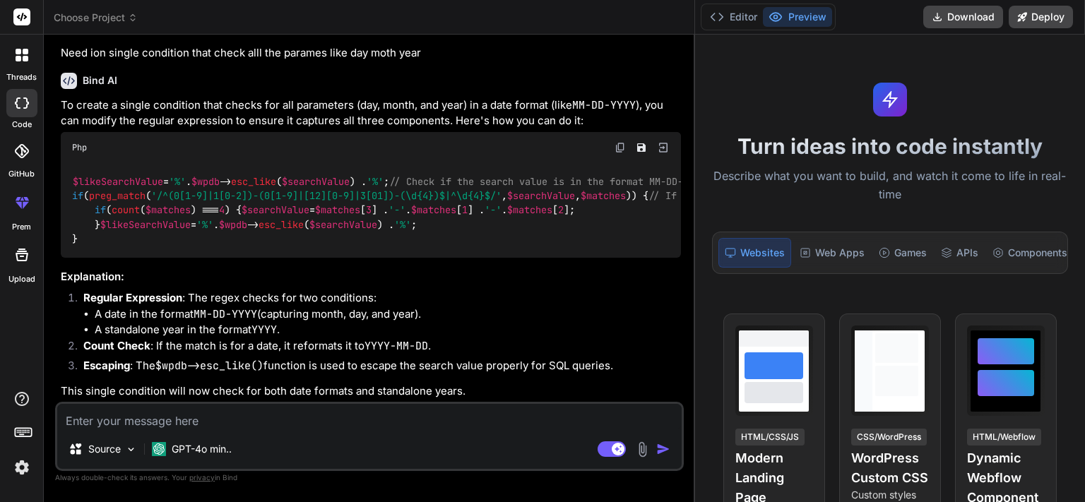
click at [441, 202] on span "'/^(0[1-9]|1[0-2])-(0[1-9]|[12][0-9]|3[01])-(\d{4})$|^\d{4}$/'" at bounding box center [326, 195] width 351 height 13
click at [185, 418] on textarea at bounding box center [369, 416] width 625 height 25
paste textarea "preg_match"
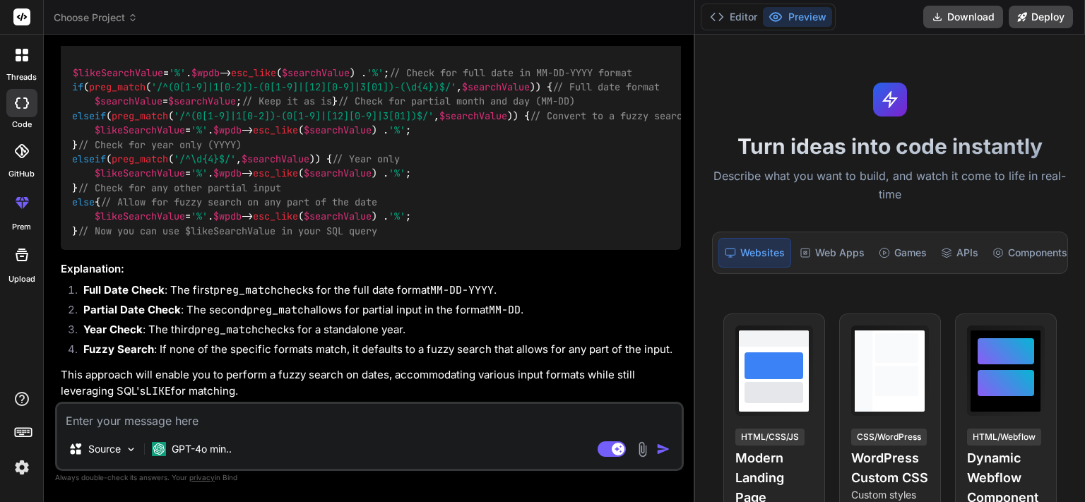
scroll to position [2114, 0]
click at [620, 45] on img at bounding box center [620, 38] width 11 height 11
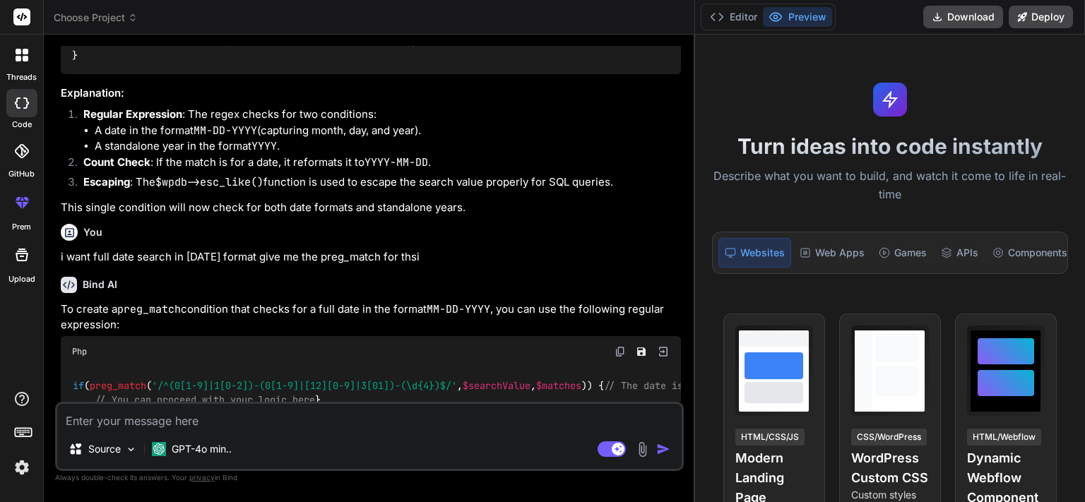
scroll to position [560, 0]
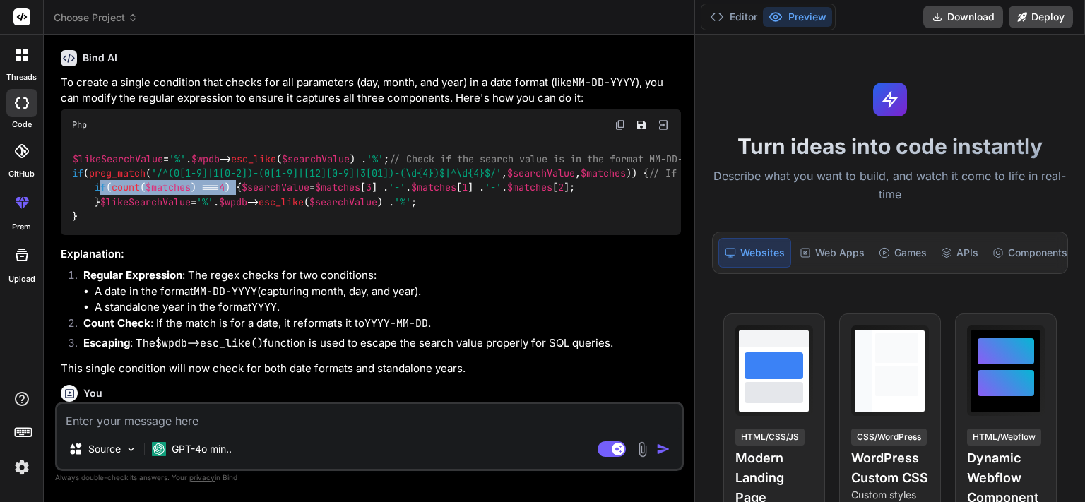
drag, startPoint x: 102, startPoint y: 318, endPoint x: 252, endPoint y: 313, distance: 149.9
click at [252, 224] on code "$likeSearchValue = '%' . $wpdb -> esc_like ( $searchValue ) . '%' ; // Check if…" at bounding box center [479, 188] width 814 height 72
drag, startPoint x: 667, startPoint y: 56, endPoint x: 656, endPoint y: 73, distance: 20.4
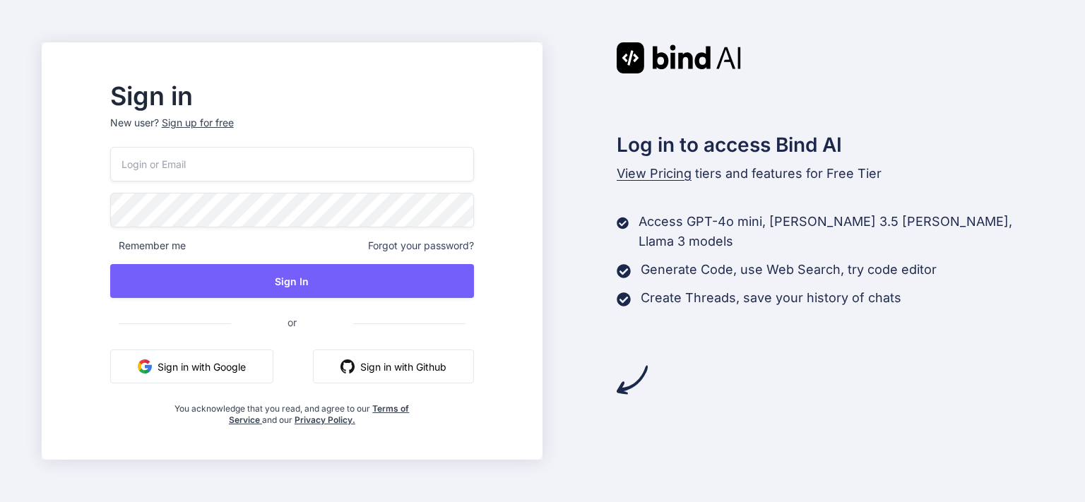
click at [254, 355] on button "Sign in with Google" at bounding box center [191, 367] width 163 height 34
